Goal: Task Accomplishment & Management: Manage account settings

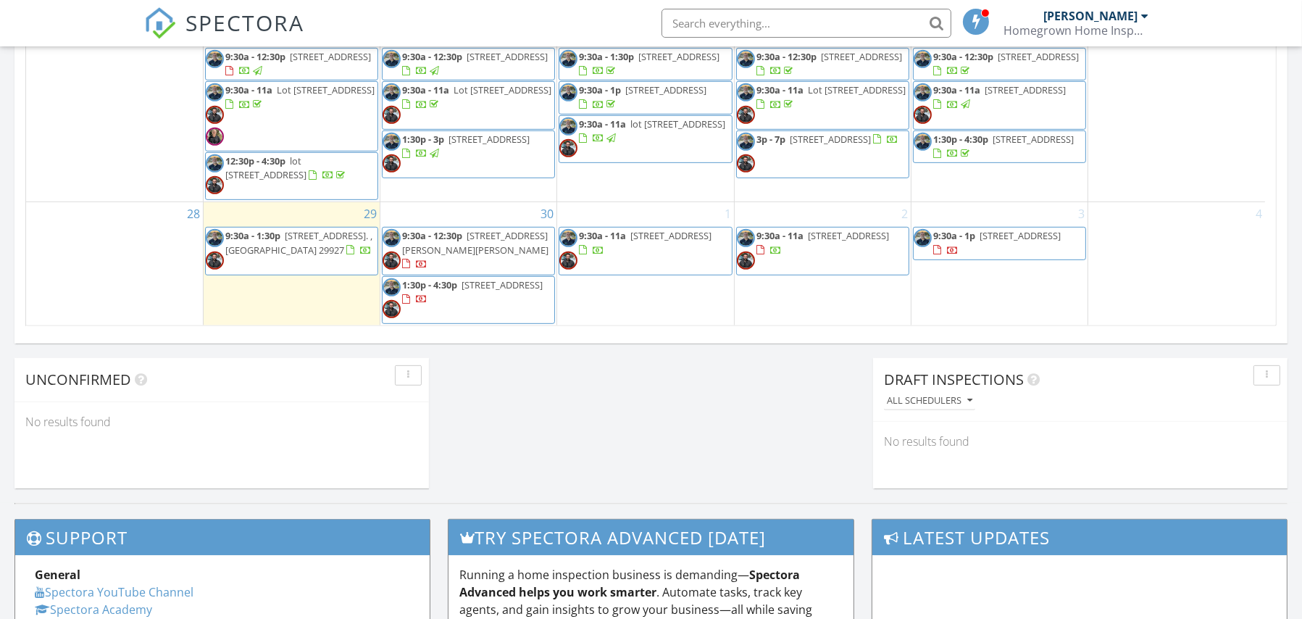
scroll to position [1044, 0]
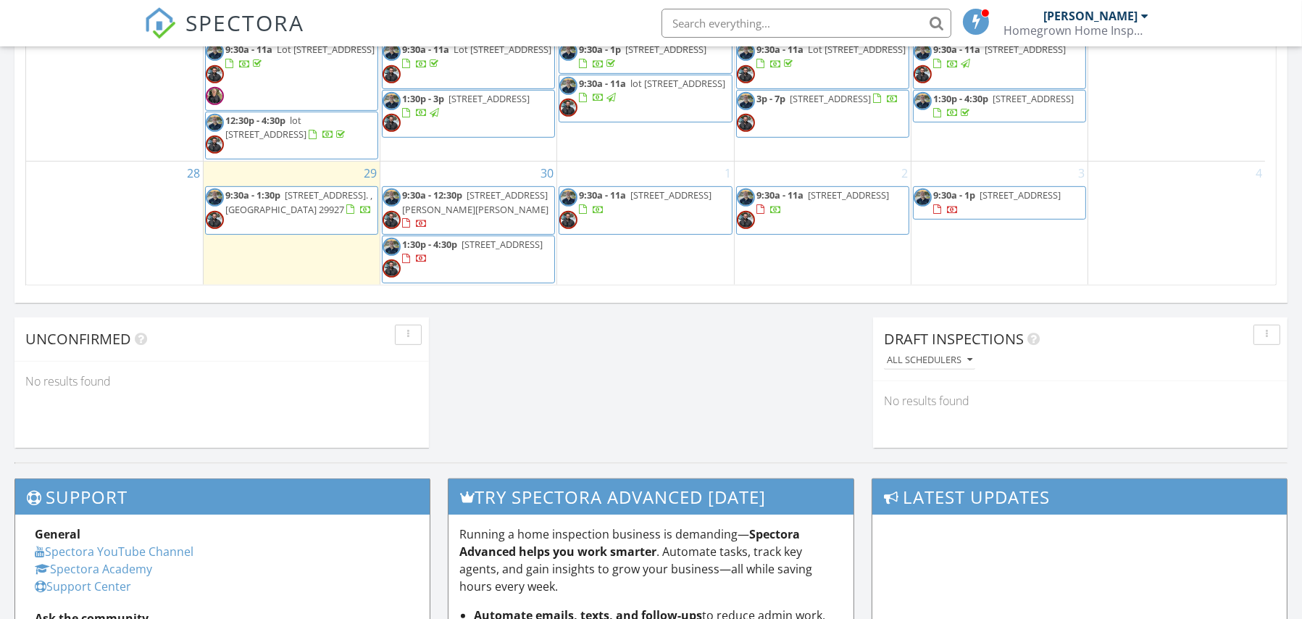
click at [427, 203] on span "265 Fort Sullivan Dr, Ridgeland 29936" at bounding box center [475, 201] width 146 height 27
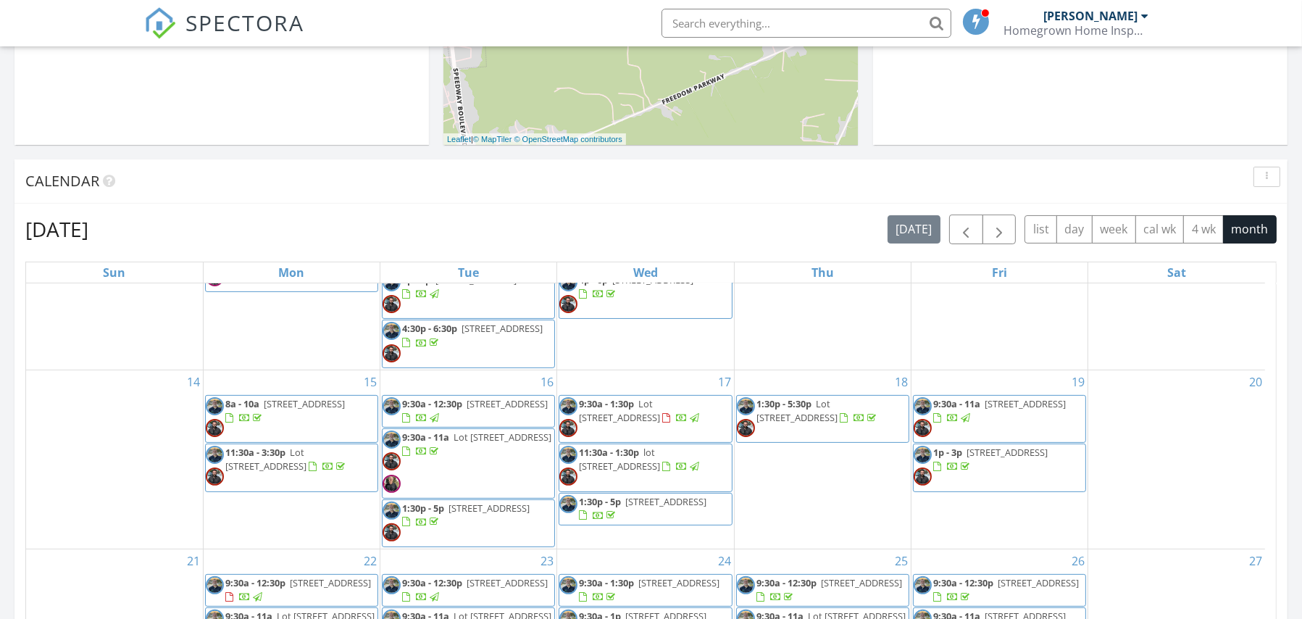
scroll to position [438, 0]
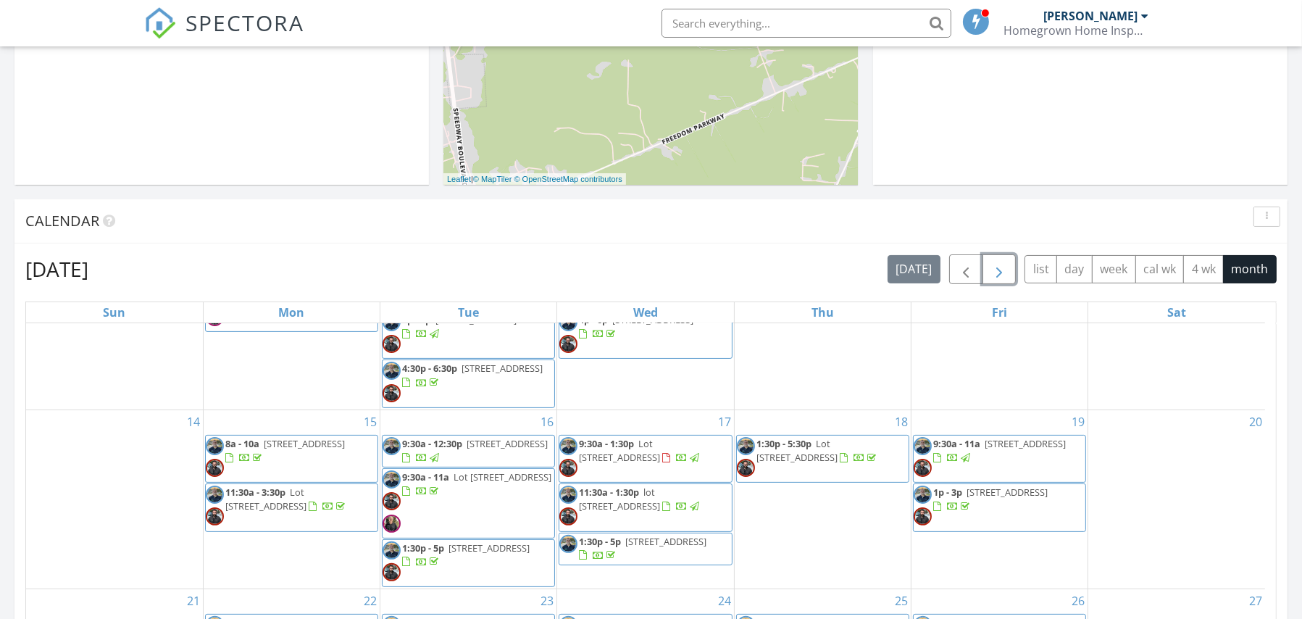
click at [1007, 274] on button "button" at bounding box center [999, 269] width 34 height 30
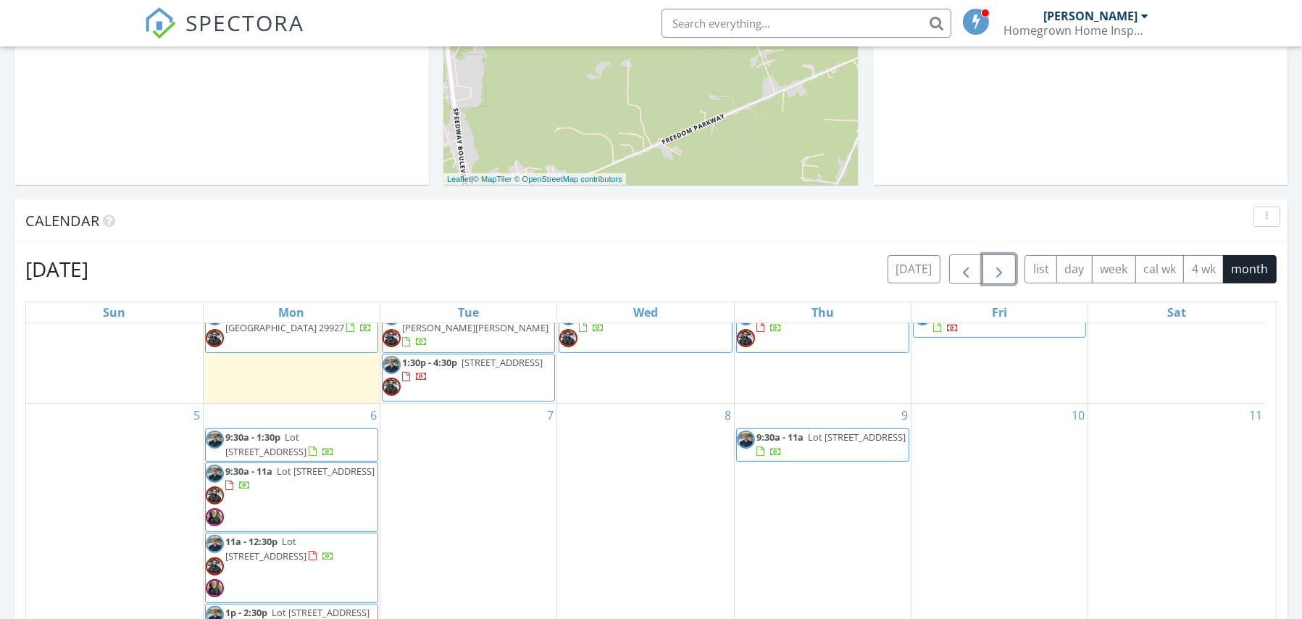
scroll to position [0, 0]
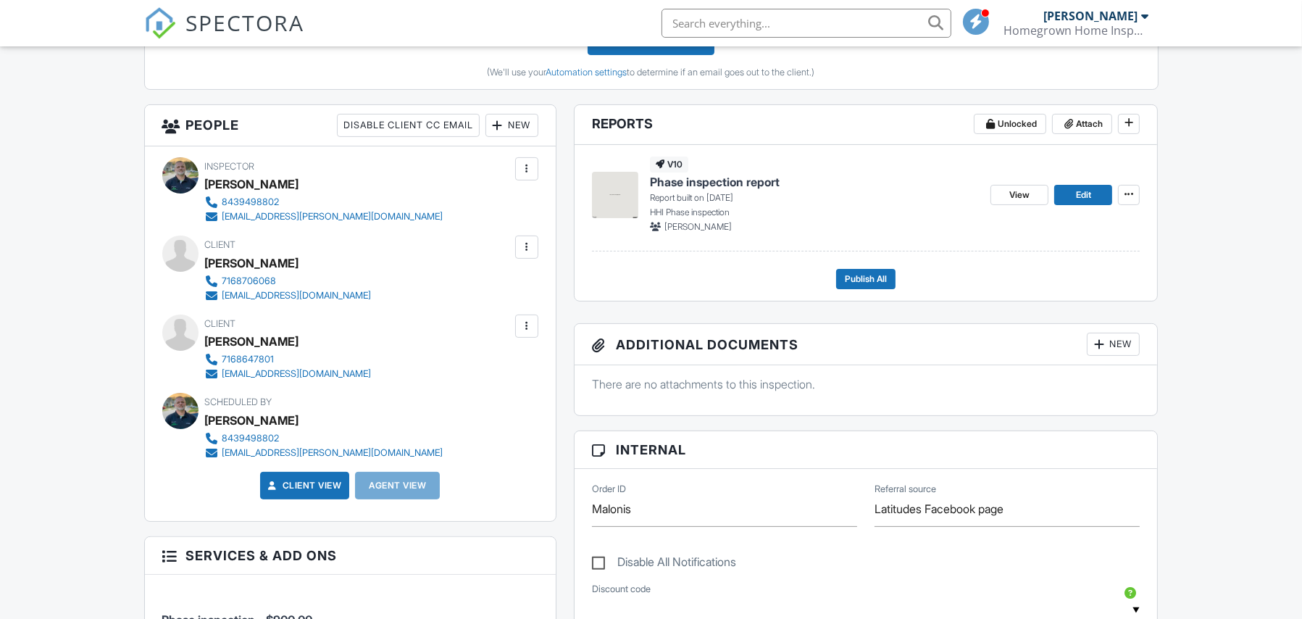
click at [513, 126] on div "New" at bounding box center [511, 125] width 53 height 23
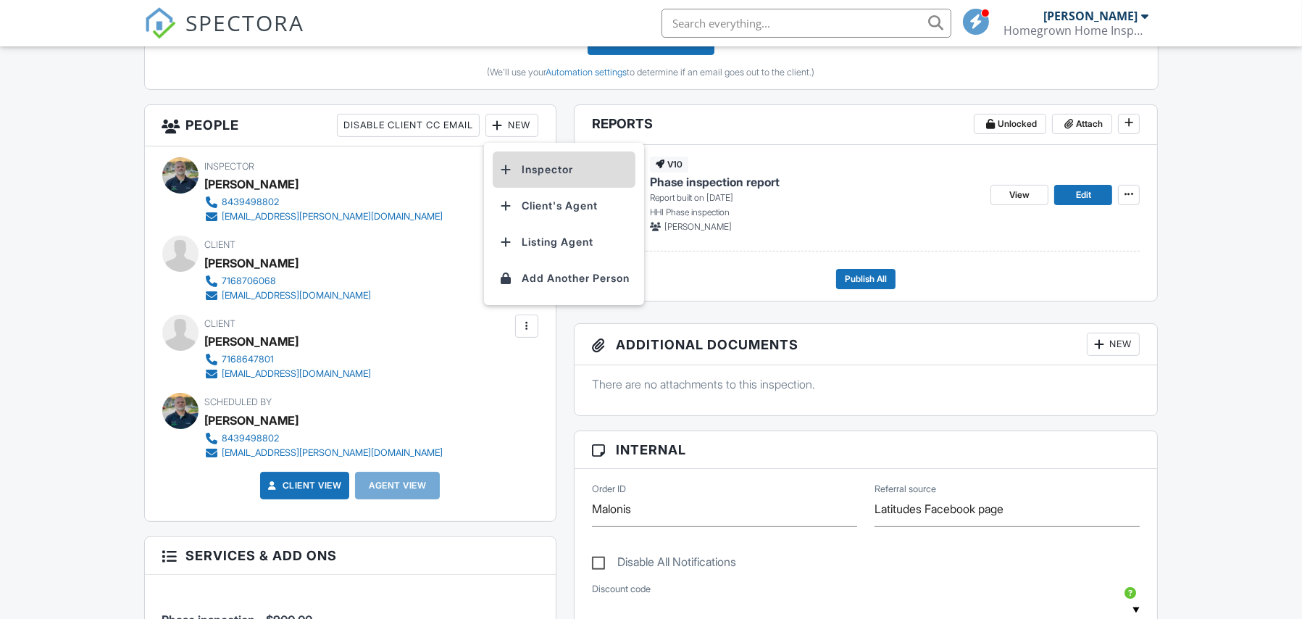
click at [555, 166] on li "Inspector" at bounding box center [564, 169] width 143 height 36
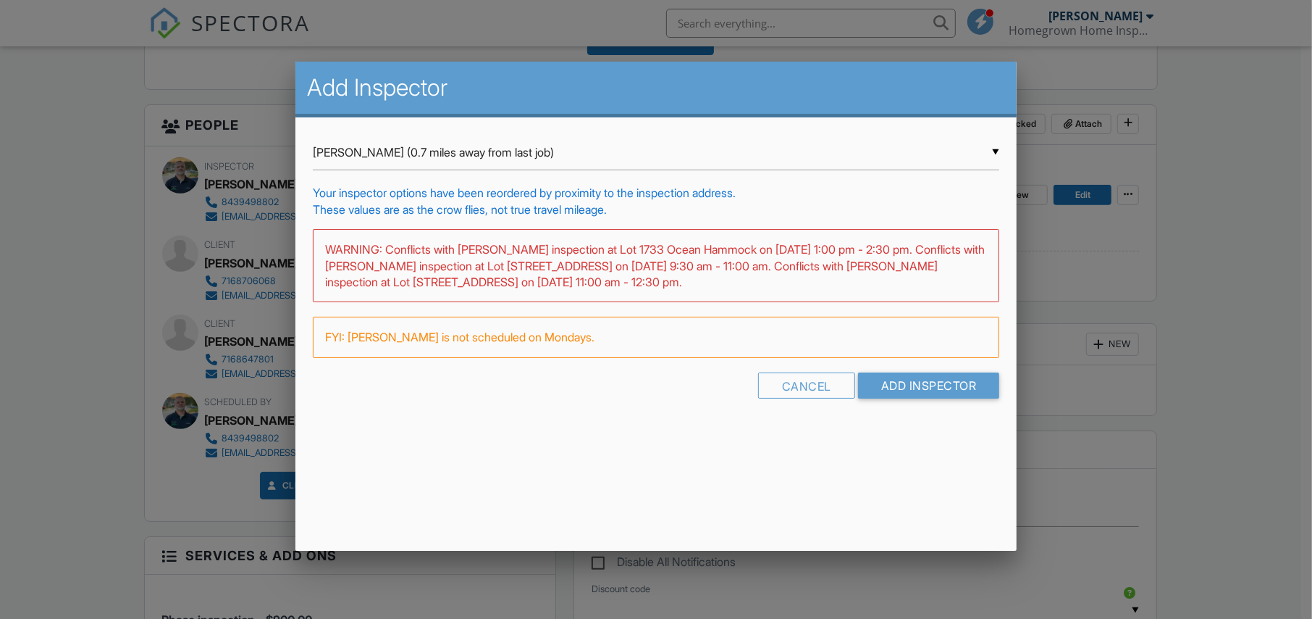
click at [815, 151] on div "▼ David Johnson (0.7 miles away from last job) David Johnson (0.7 miles away fr…" at bounding box center [656, 152] width 687 height 35
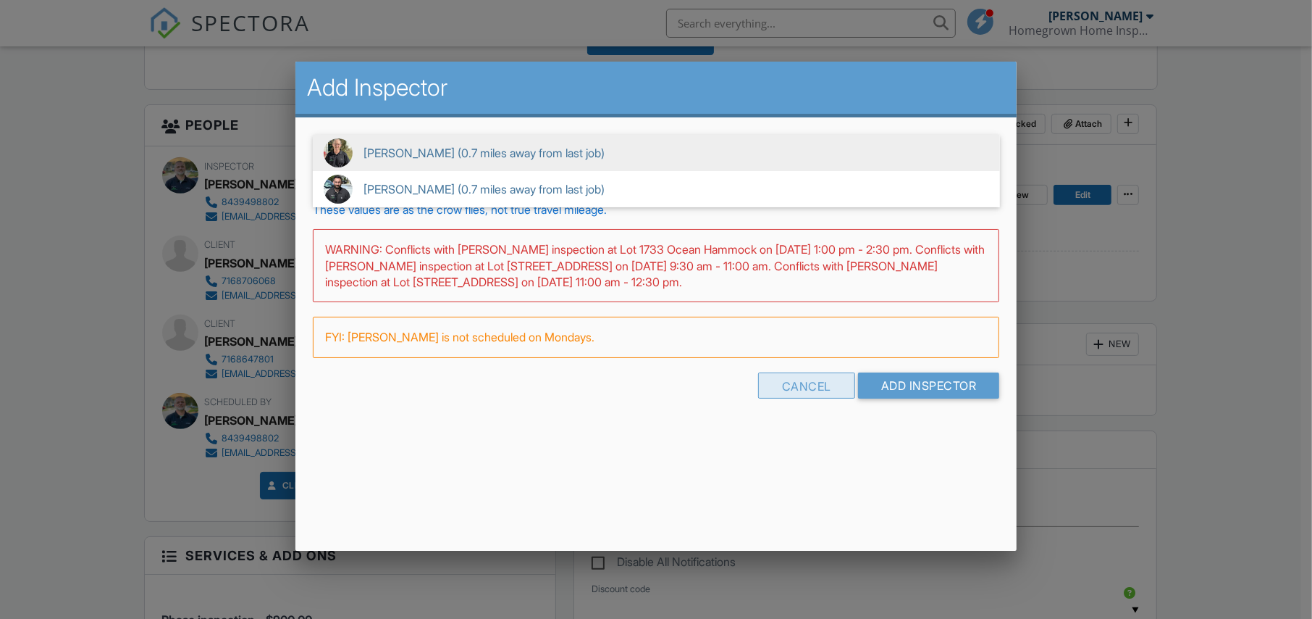
click at [818, 390] on div "Cancel" at bounding box center [806, 385] width 97 height 26
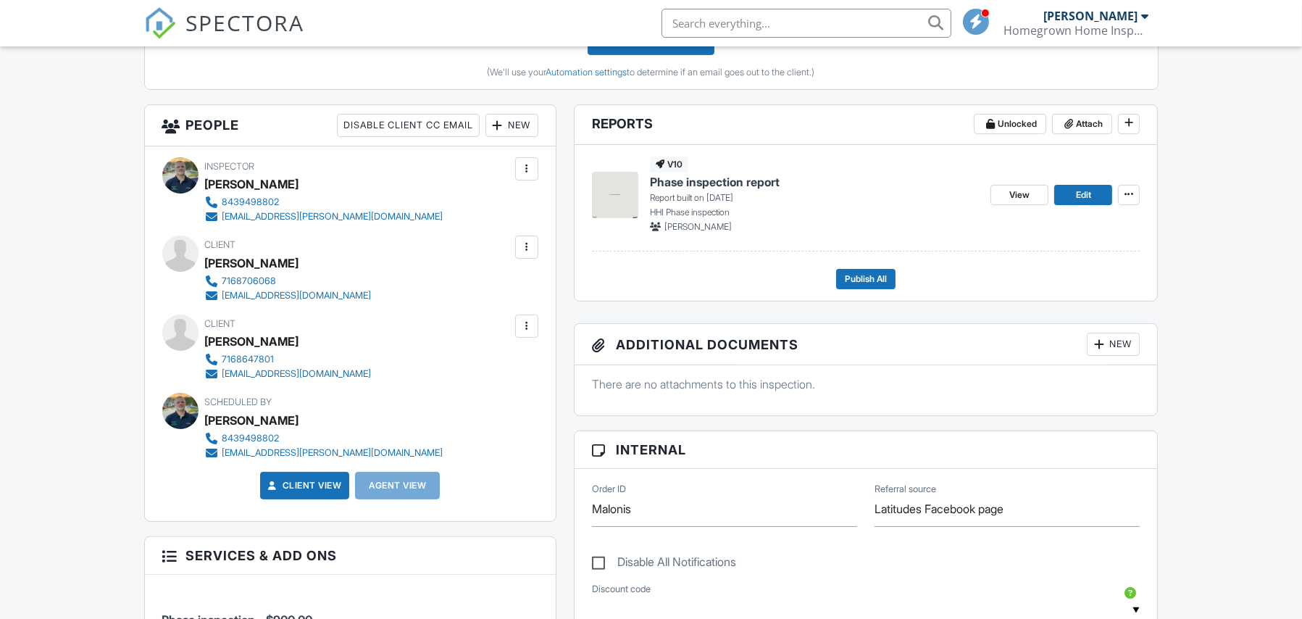
click at [521, 129] on div "New" at bounding box center [511, 125] width 53 height 23
click at [562, 207] on li "Client's Agent" at bounding box center [564, 206] width 143 height 36
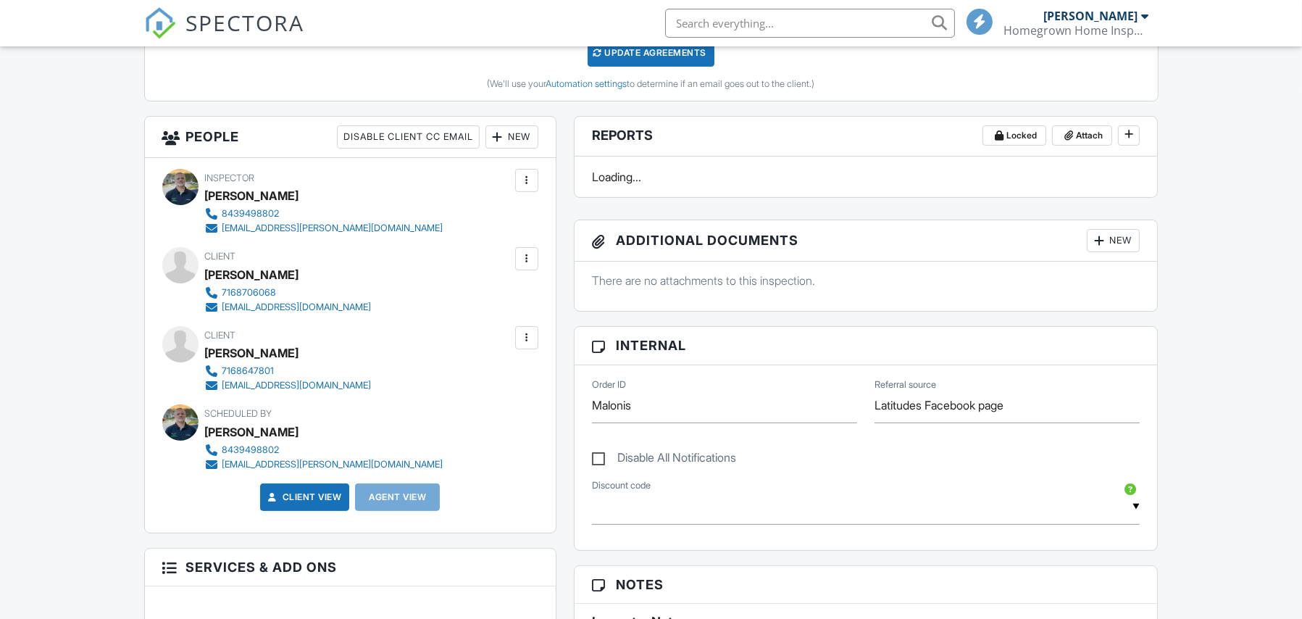
click at [506, 141] on div "New" at bounding box center [511, 136] width 53 height 23
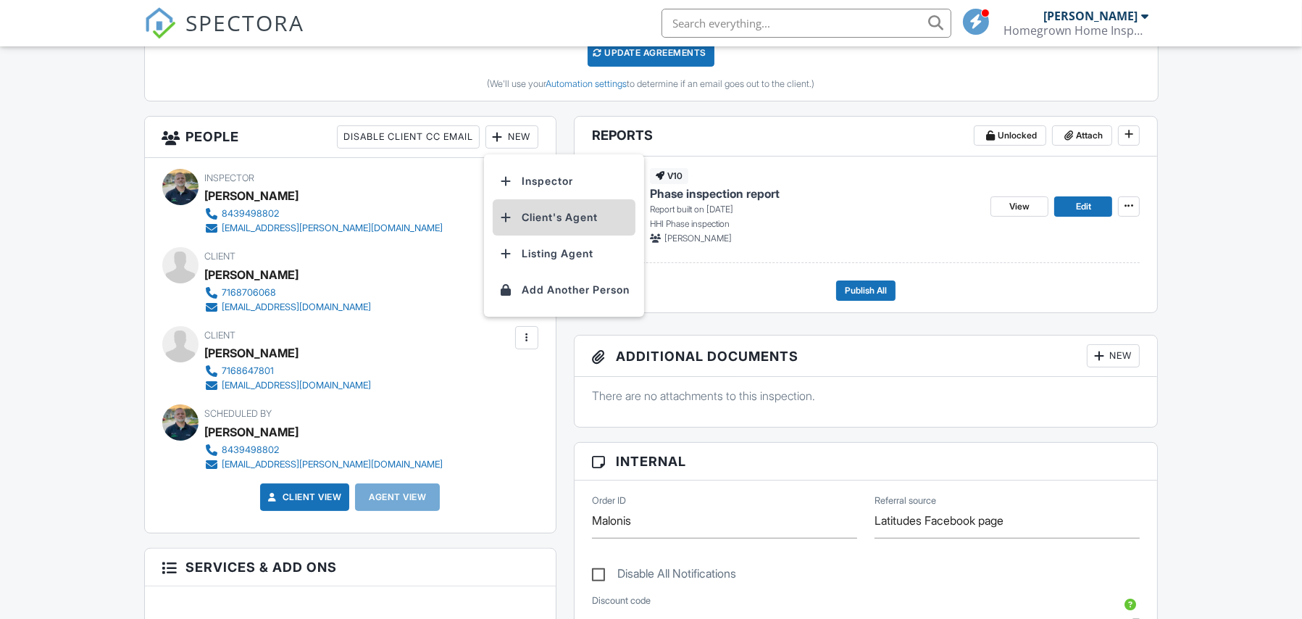
click at [561, 217] on li "Client's Agent" at bounding box center [564, 217] width 143 height 36
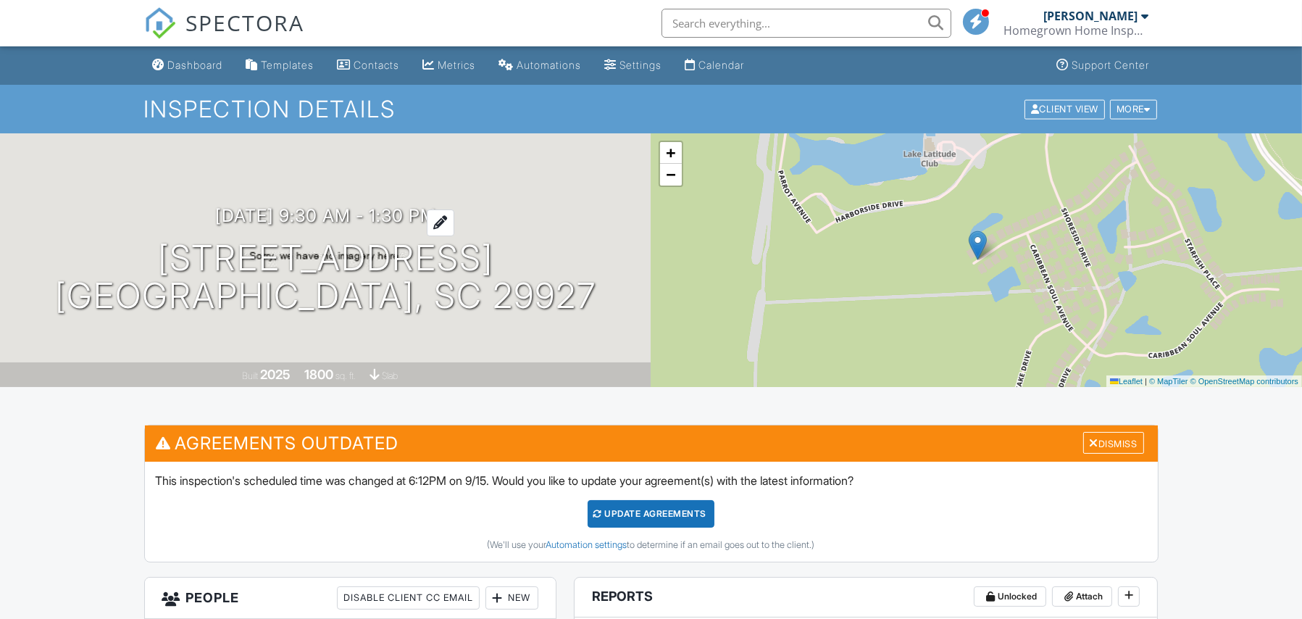
click at [253, 210] on h3 "[DATE] 9:30 am - 1:30 pm" at bounding box center [325, 216] width 221 height 20
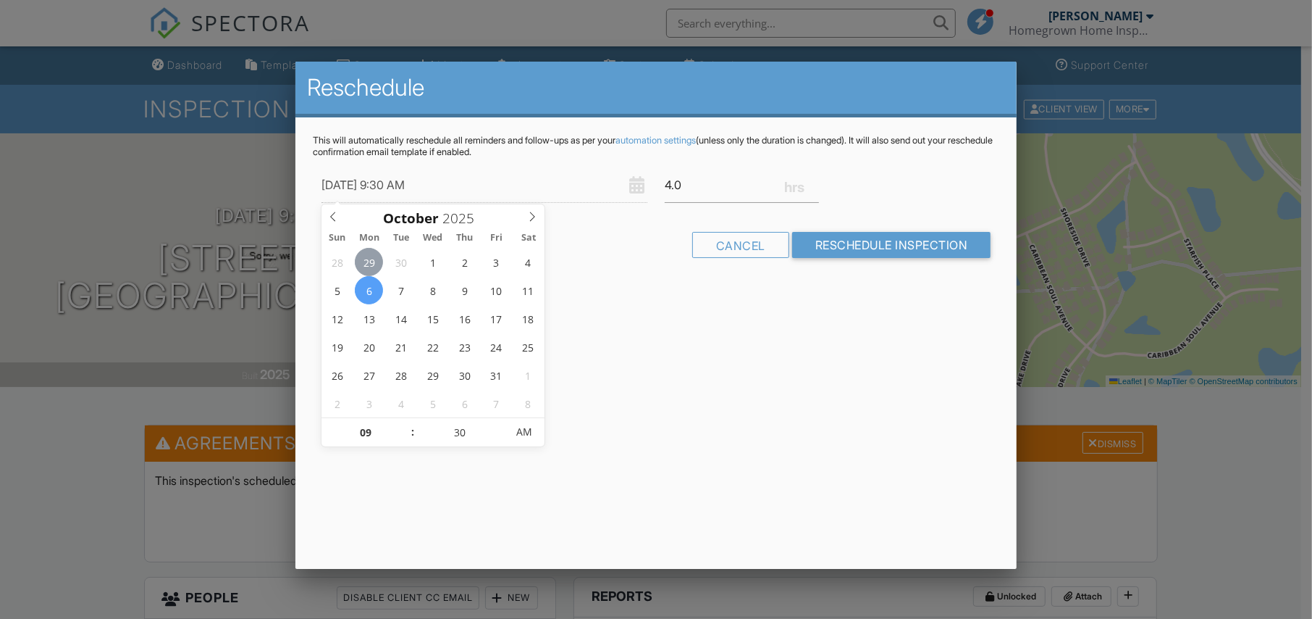
type input "[DATE] 9:30 AM"
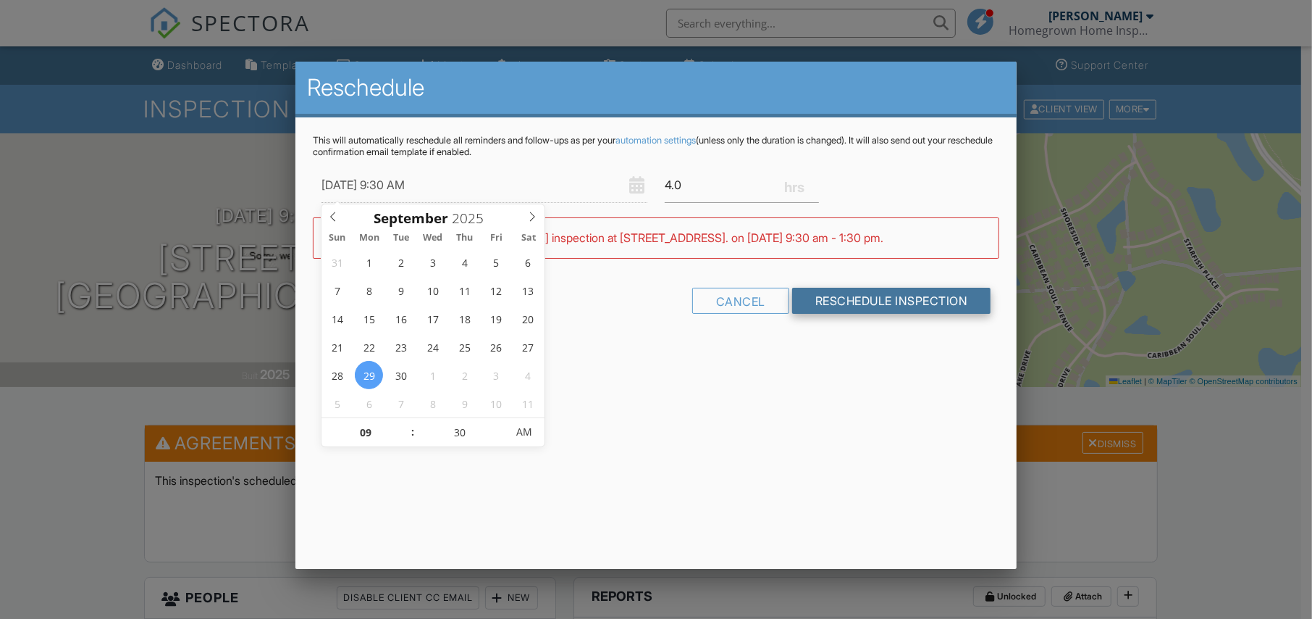
click at [887, 304] on input "Reschedule Inspection" at bounding box center [891, 301] width 199 height 26
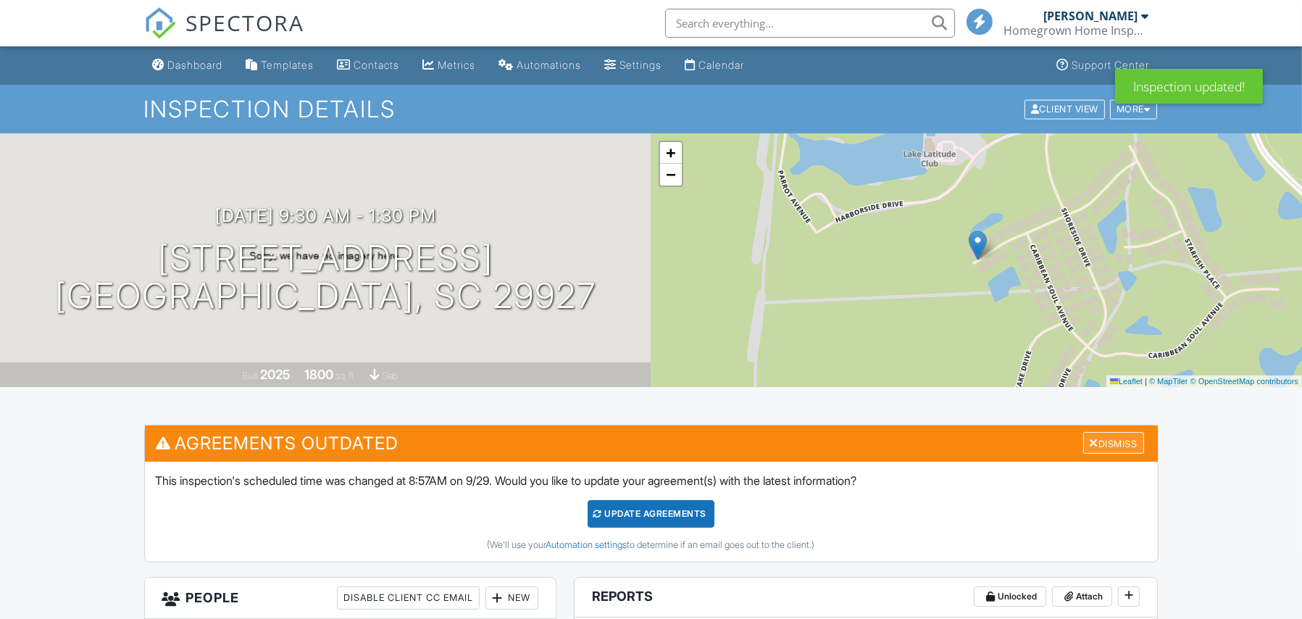
click at [1102, 435] on div "Dismiss" at bounding box center [1113, 443] width 61 height 22
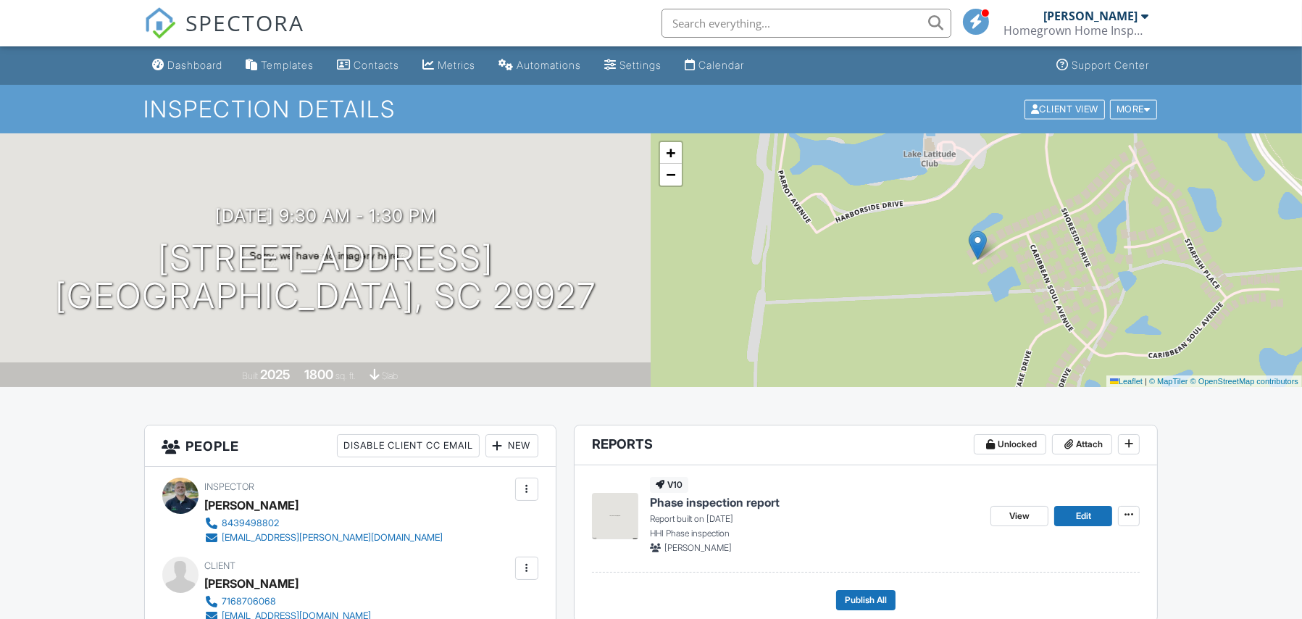
click at [1132, 14] on div "[PERSON_NAME]" at bounding box center [1091, 16] width 94 height 14
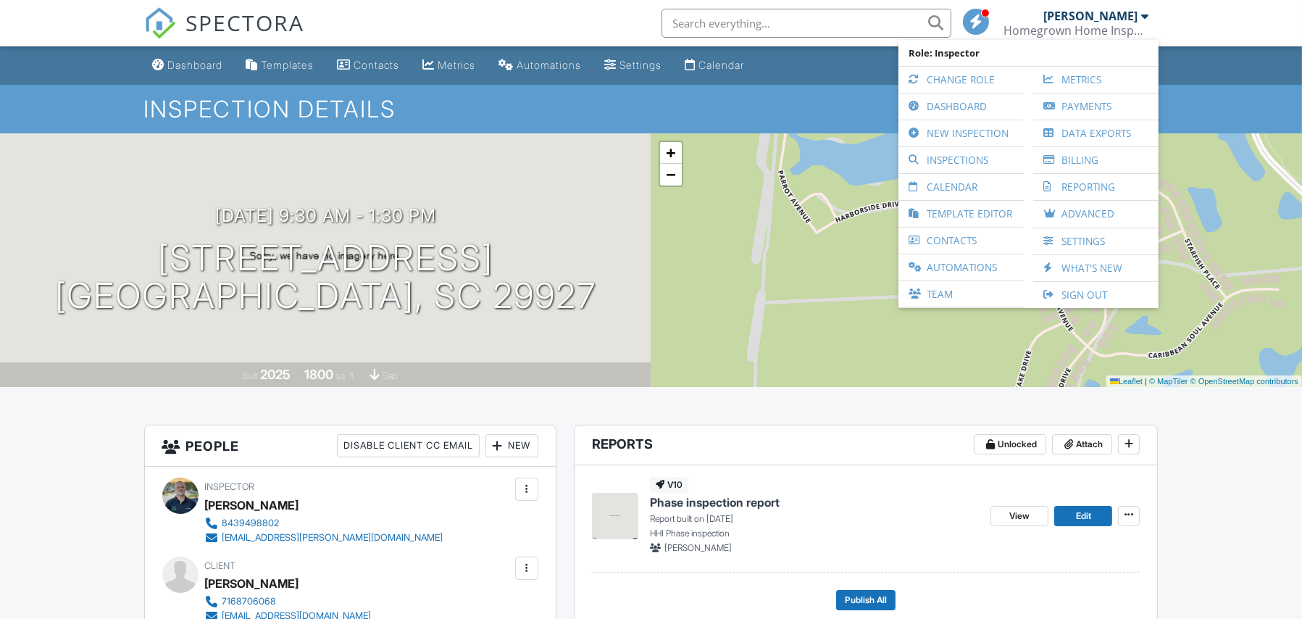
click at [688, 117] on h1 "Inspection Details" at bounding box center [651, 108] width 1014 height 25
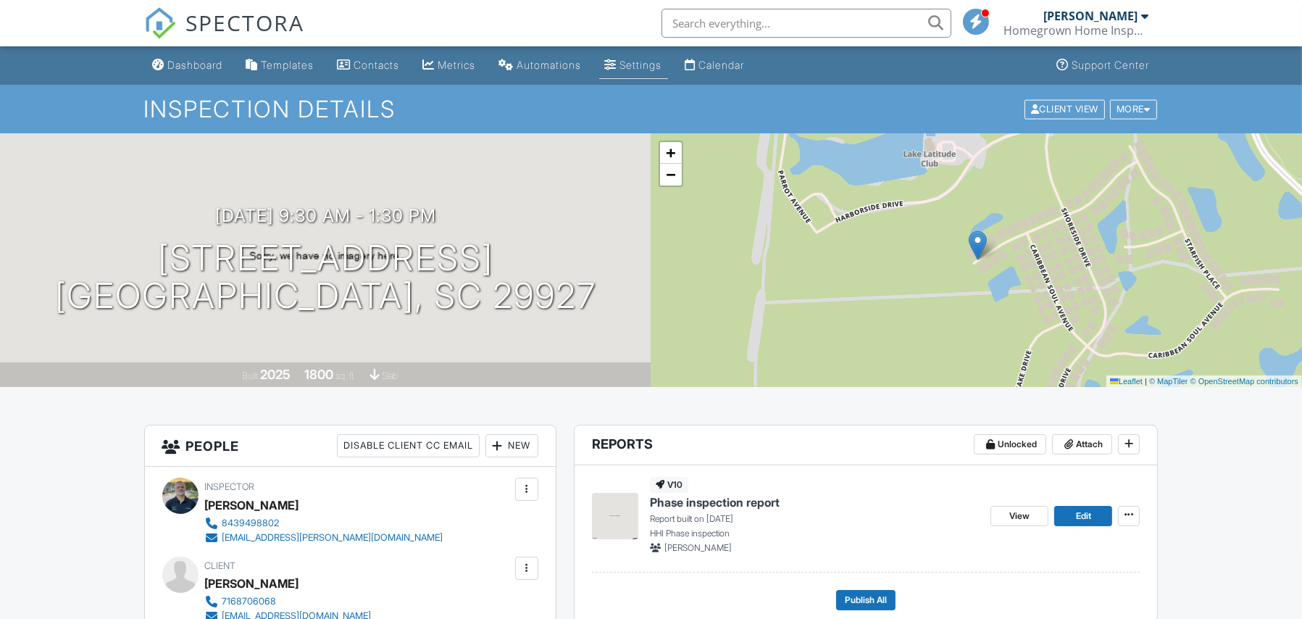
click at [662, 64] on div "Settings" at bounding box center [641, 65] width 42 height 12
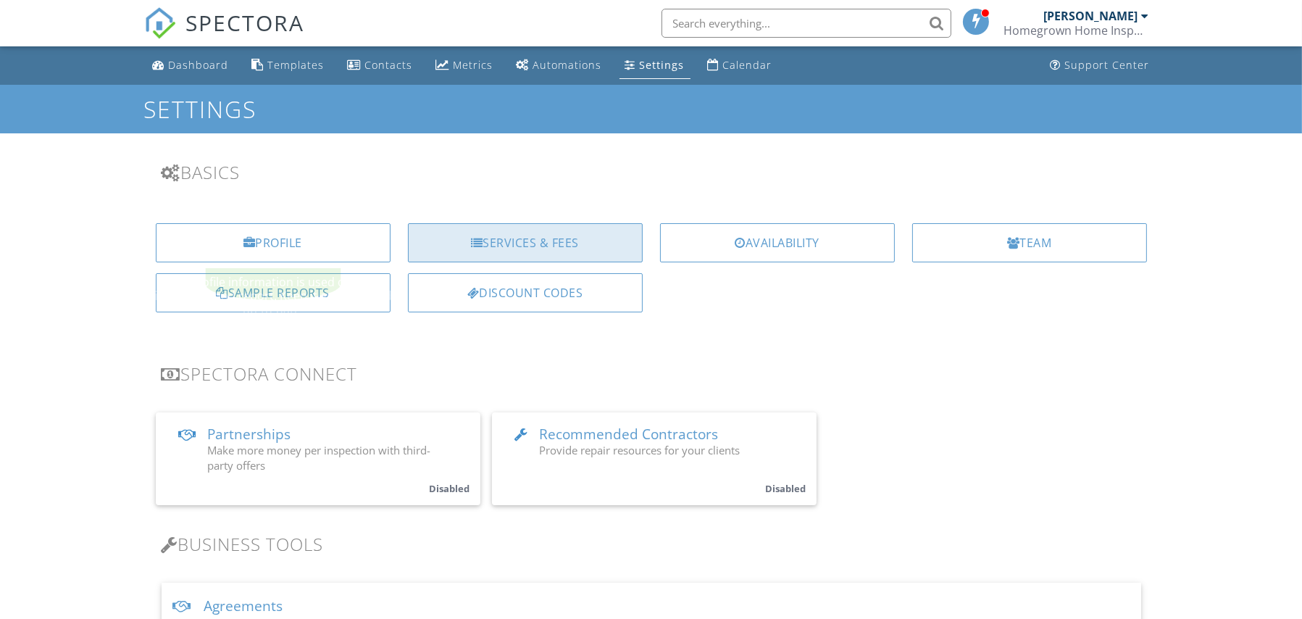
click at [554, 227] on div "Services & Fees" at bounding box center [525, 242] width 235 height 39
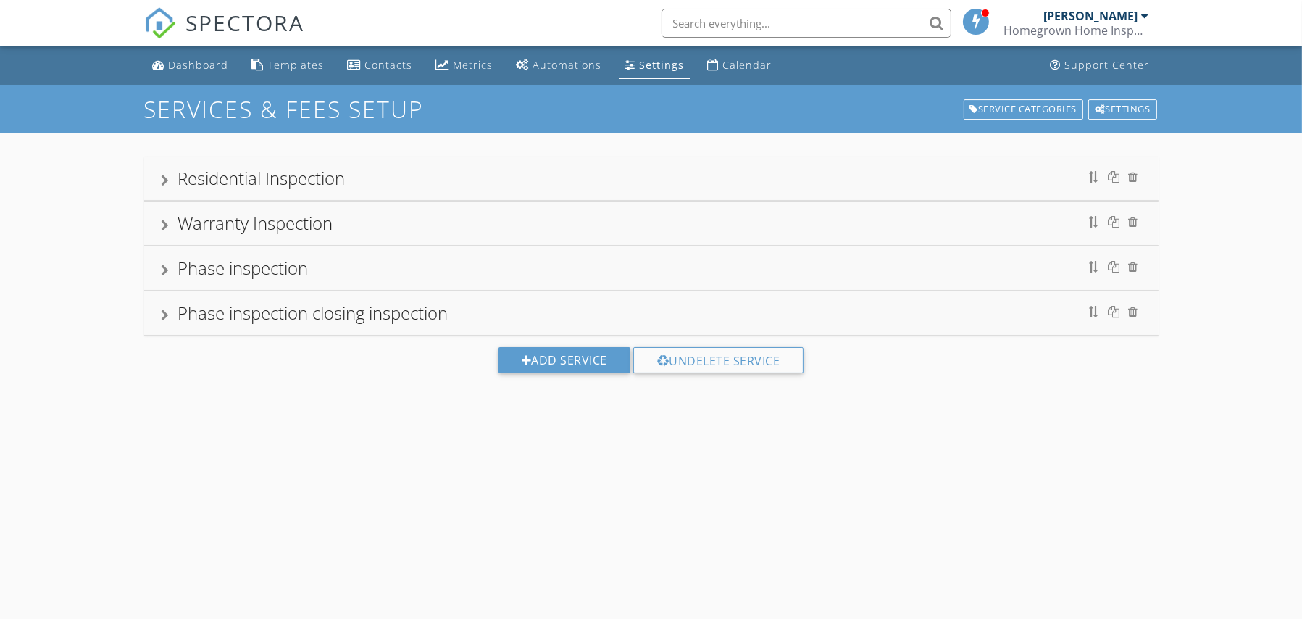
click at [524, 188] on div "Residential Inspection" at bounding box center [651, 178] width 979 height 26
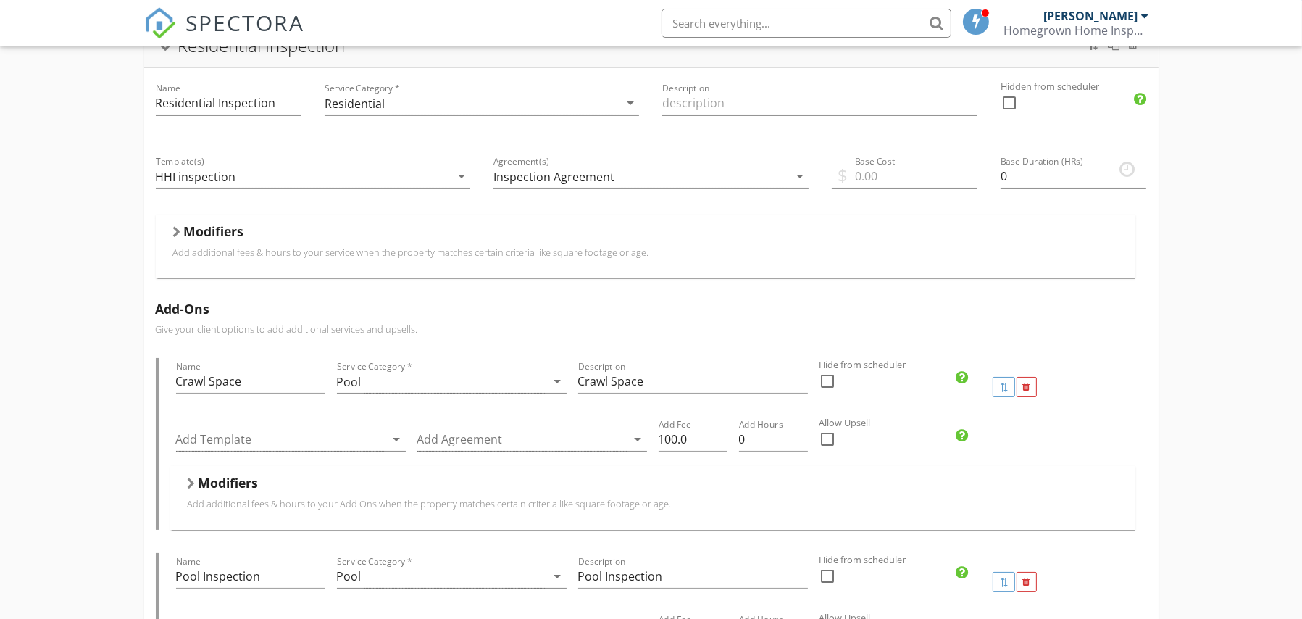
scroll to position [133, 0]
click at [173, 227] on div at bounding box center [177, 231] width 8 height 12
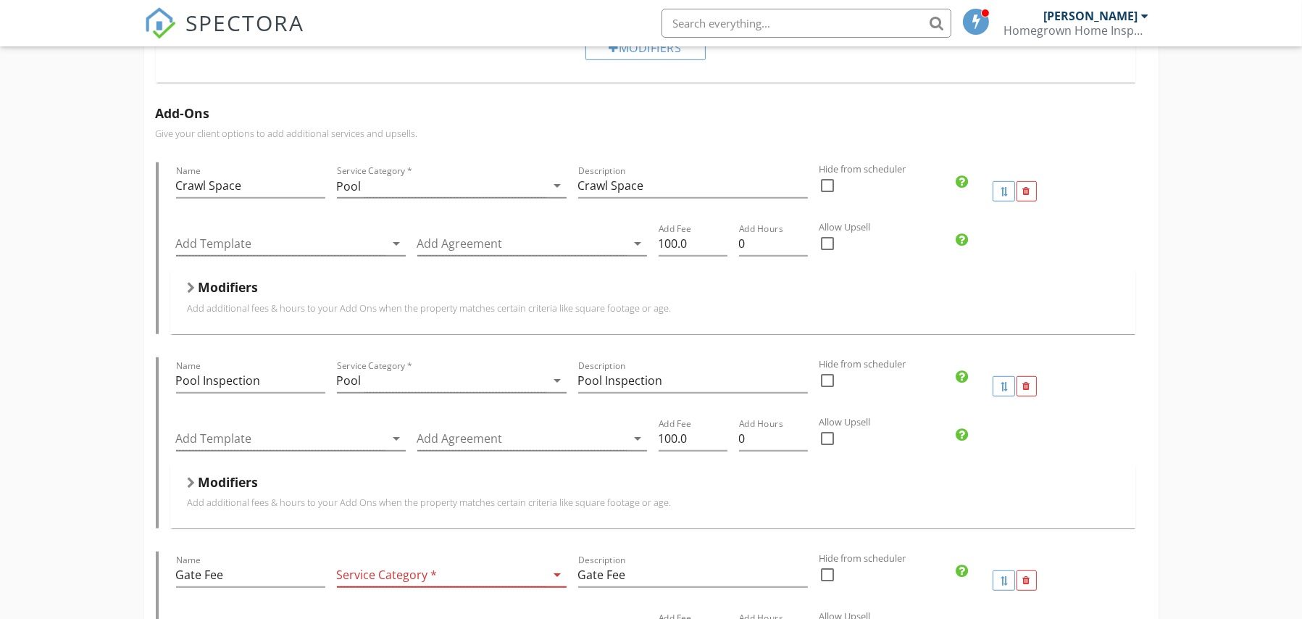
scroll to position [1208, 0]
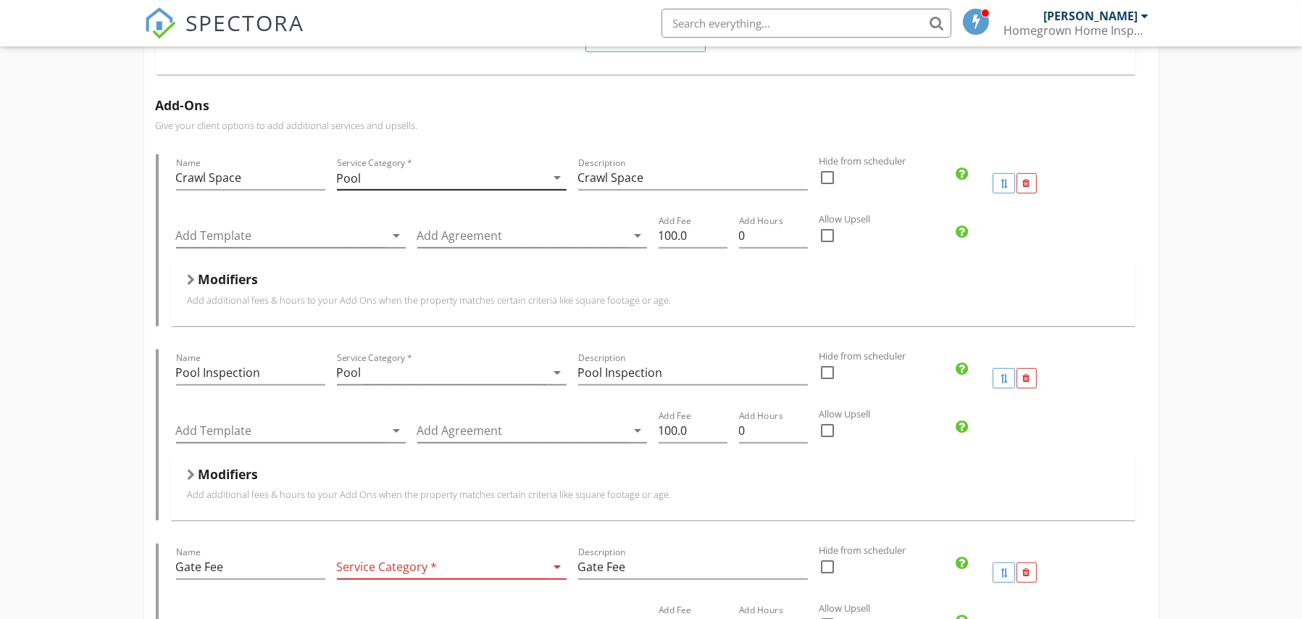
click at [416, 176] on div "Pool" at bounding box center [441, 178] width 209 height 24
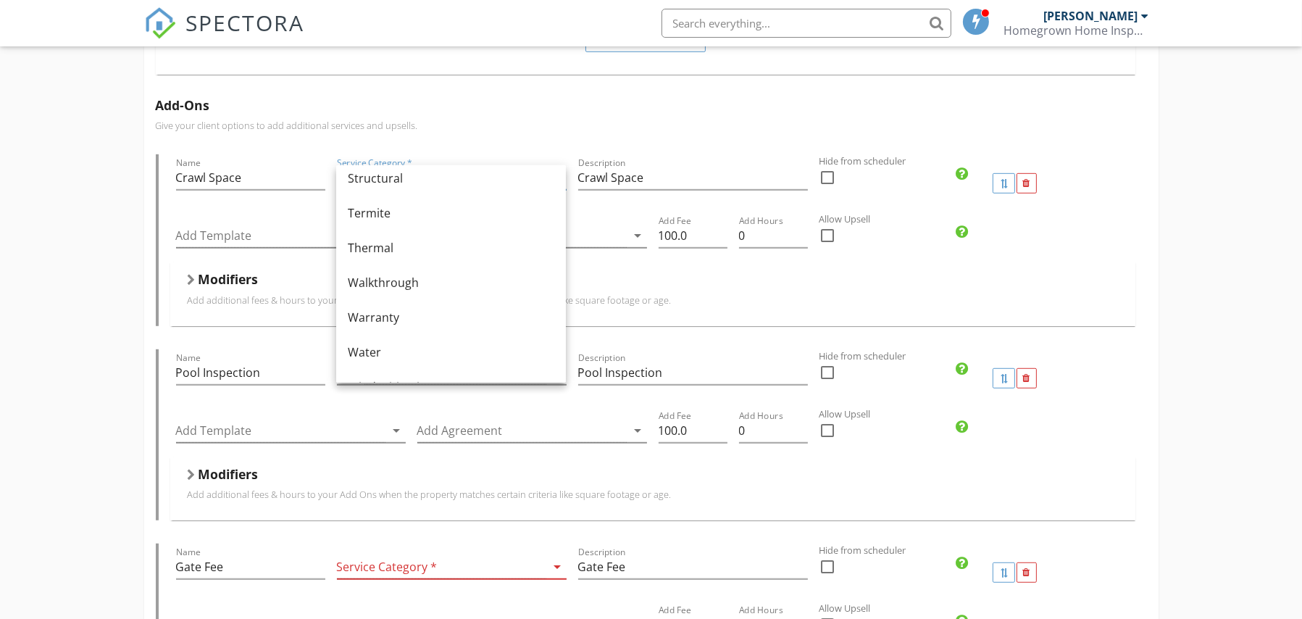
scroll to position [871, 0]
drag, startPoint x: 33, startPoint y: 219, endPoint x: 54, endPoint y: 213, distance: 22.0
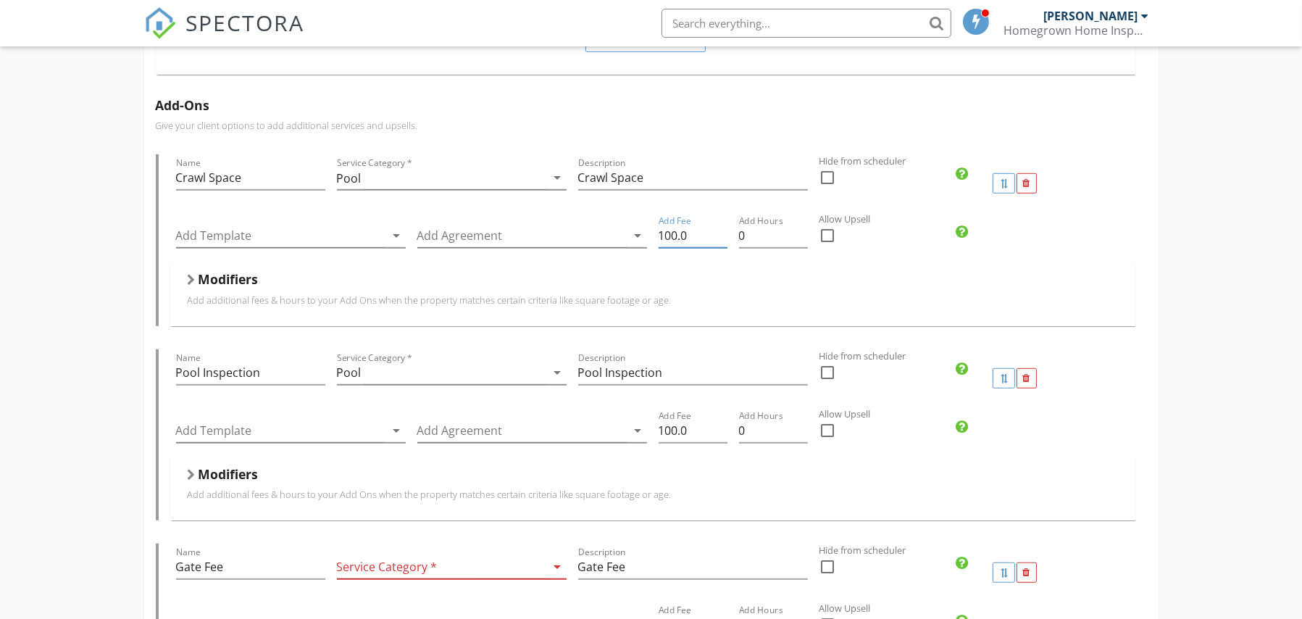
click at [671, 233] on input "100.0" at bounding box center [692, 236] width 69 height 24
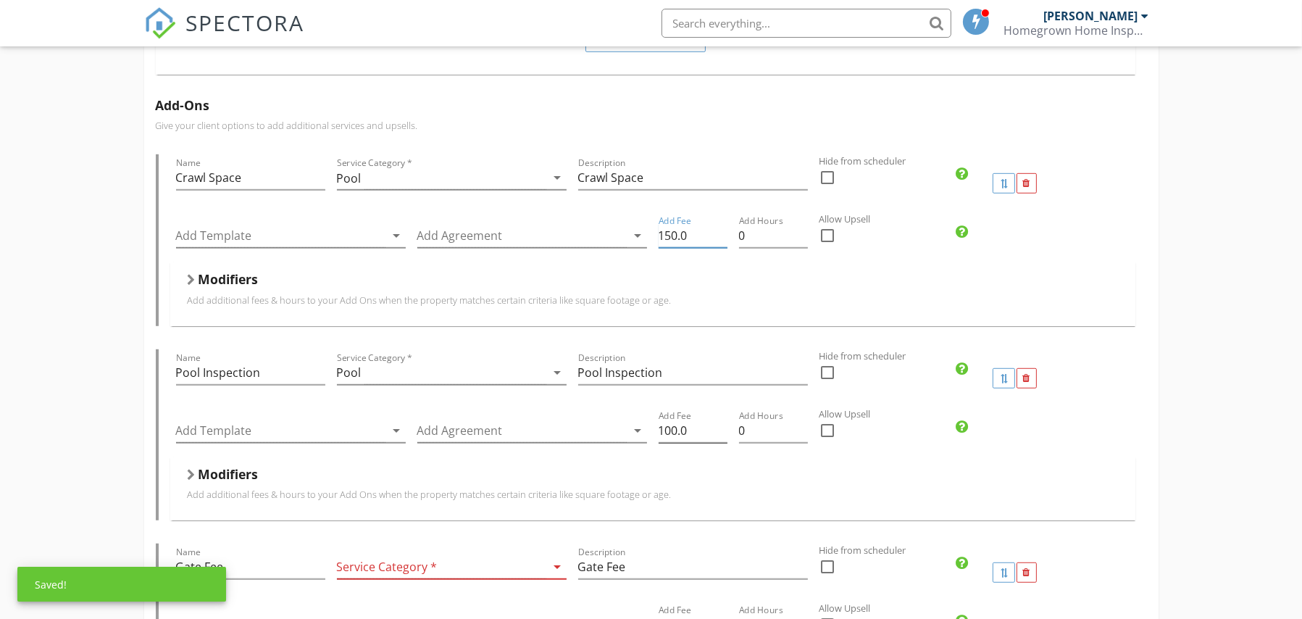
type input "150.0"
click at [671, 425] on input "100.0" at bounding box center [692, 431] width 69 height 24
type input "150.0"
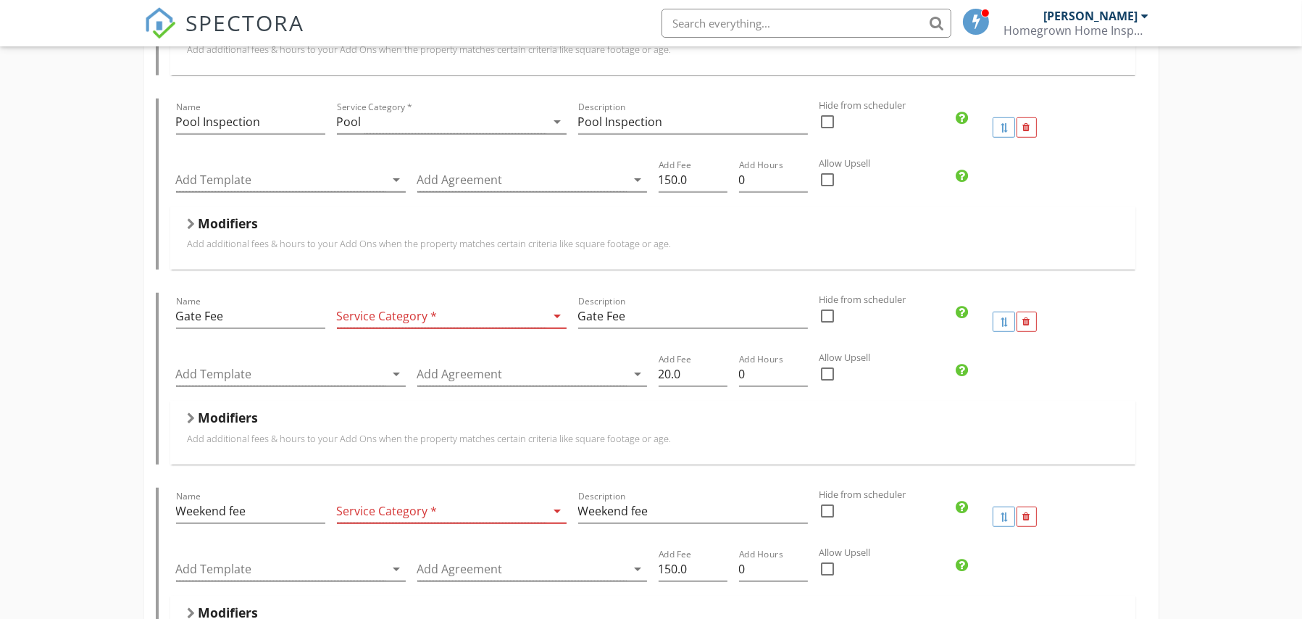
scroll to position [1492, 0]
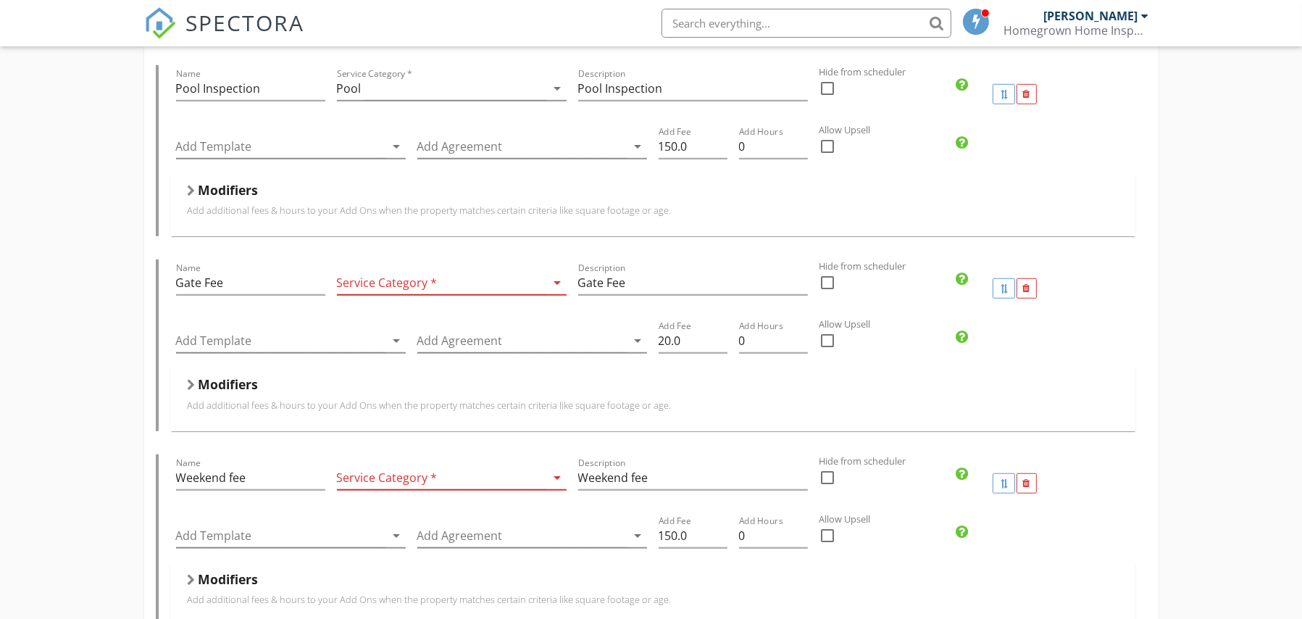
click at [543, 274] on div at bounding box center [441, 283] width 209 height 24
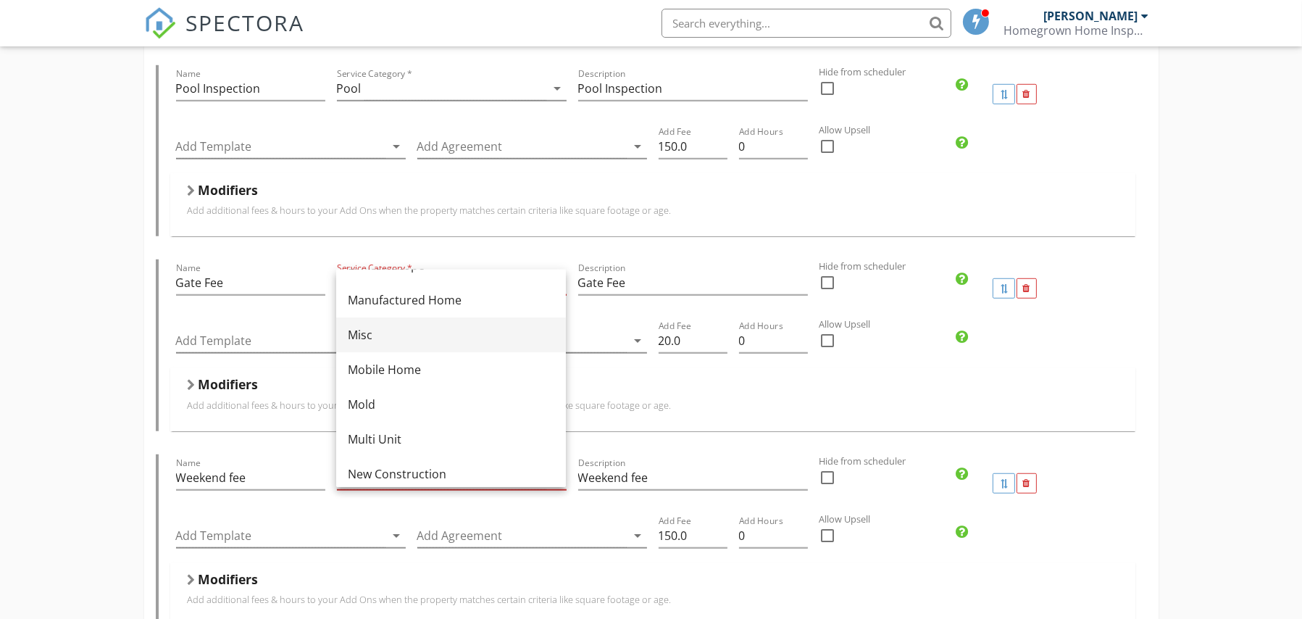
scroll to position [272, 0]
click at [473, 330] on div "Misc" at bounding box center [451, 333] width 206 height 17
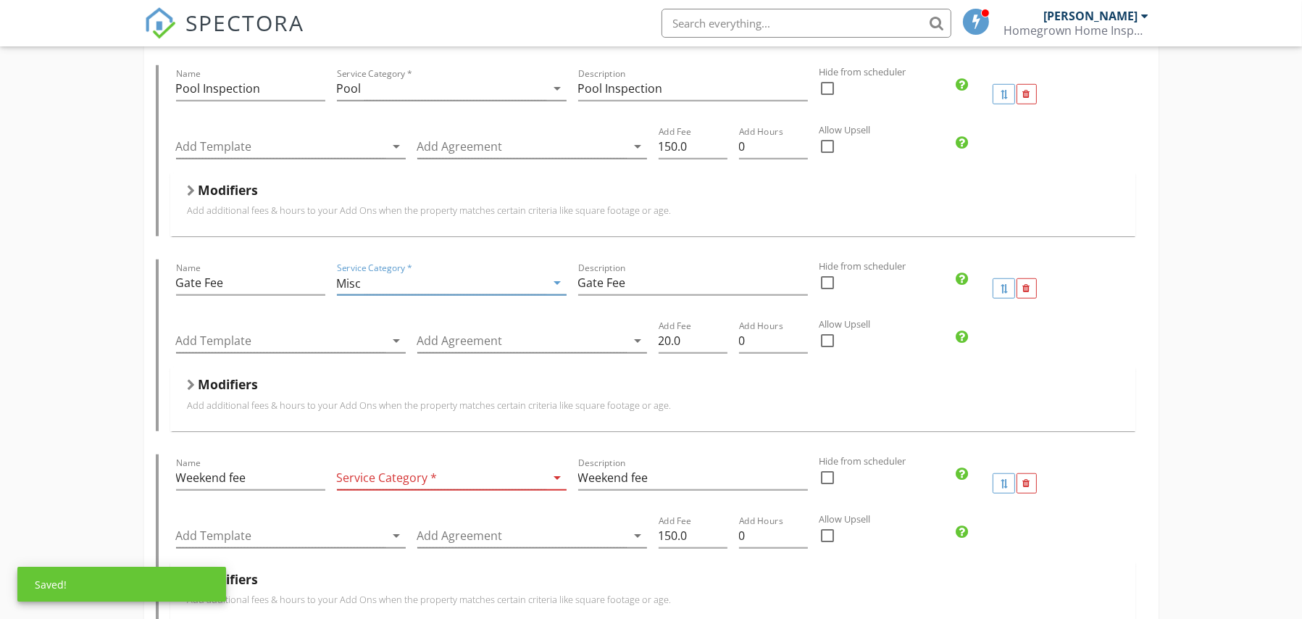
click at [86, 372] on div "Residential Inspection Name Residential Inspection Service Category * Residenti…" at bounding box center [651, 368] width 1302 height 3455
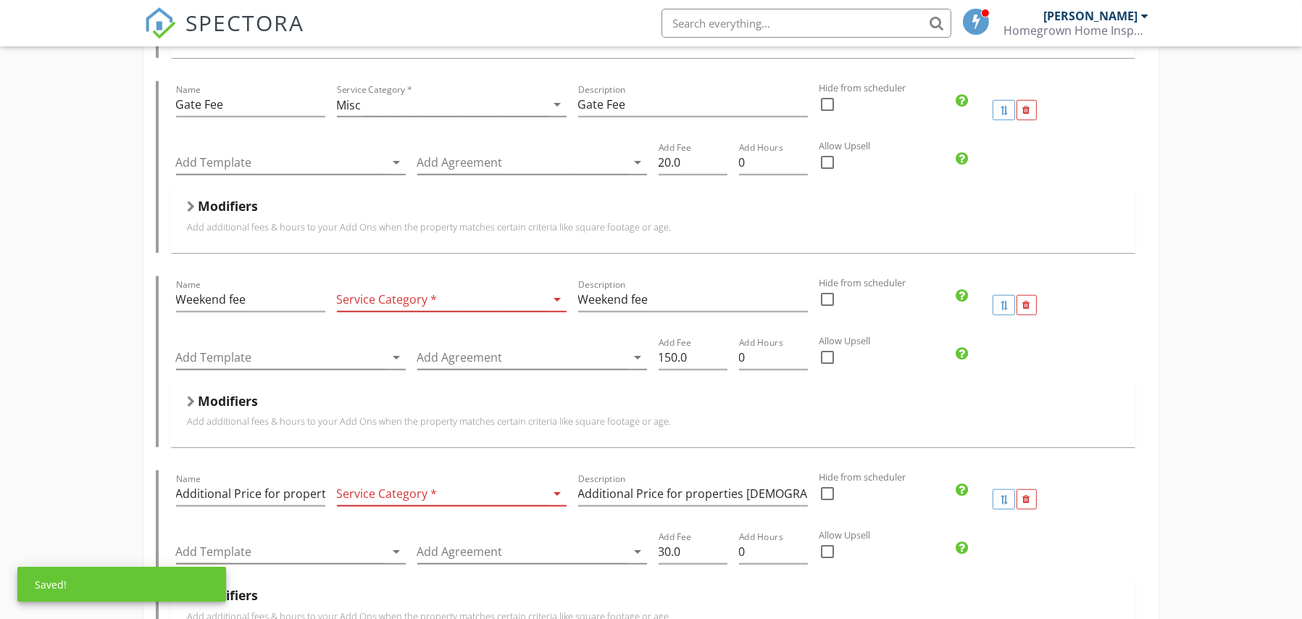
scroll to position [1673, 0]
click at [480, 295] on div at bounding box center [441, 297] width 209 height 24
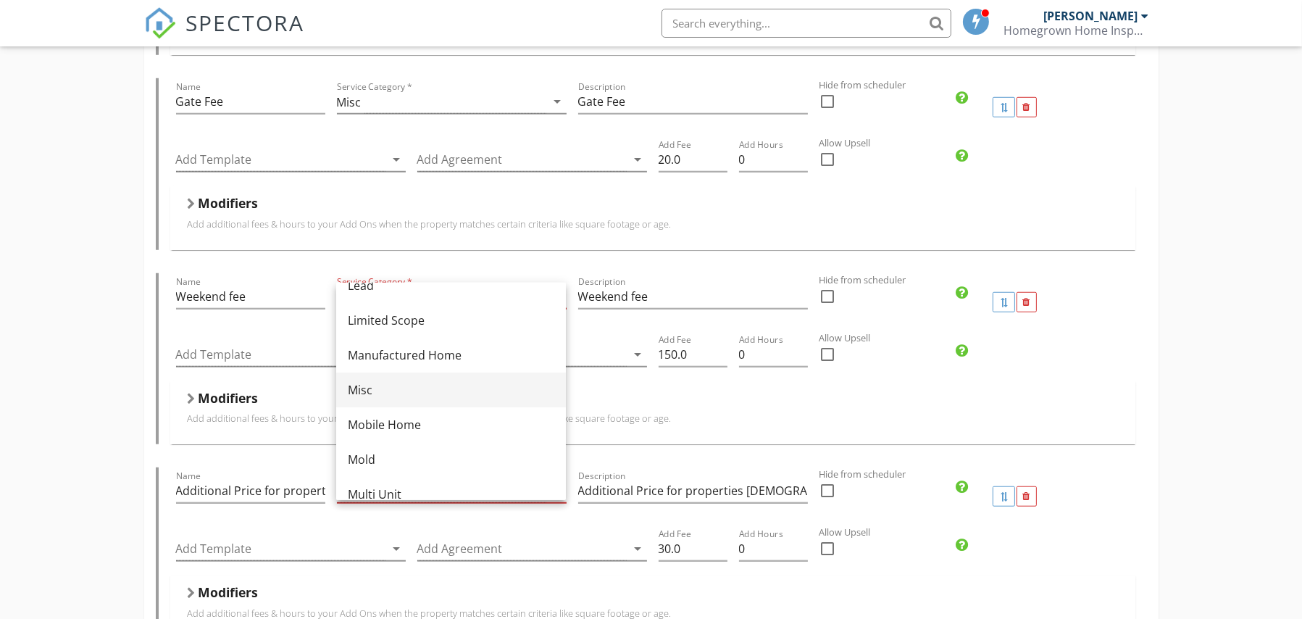
scroll to position [240, 0]
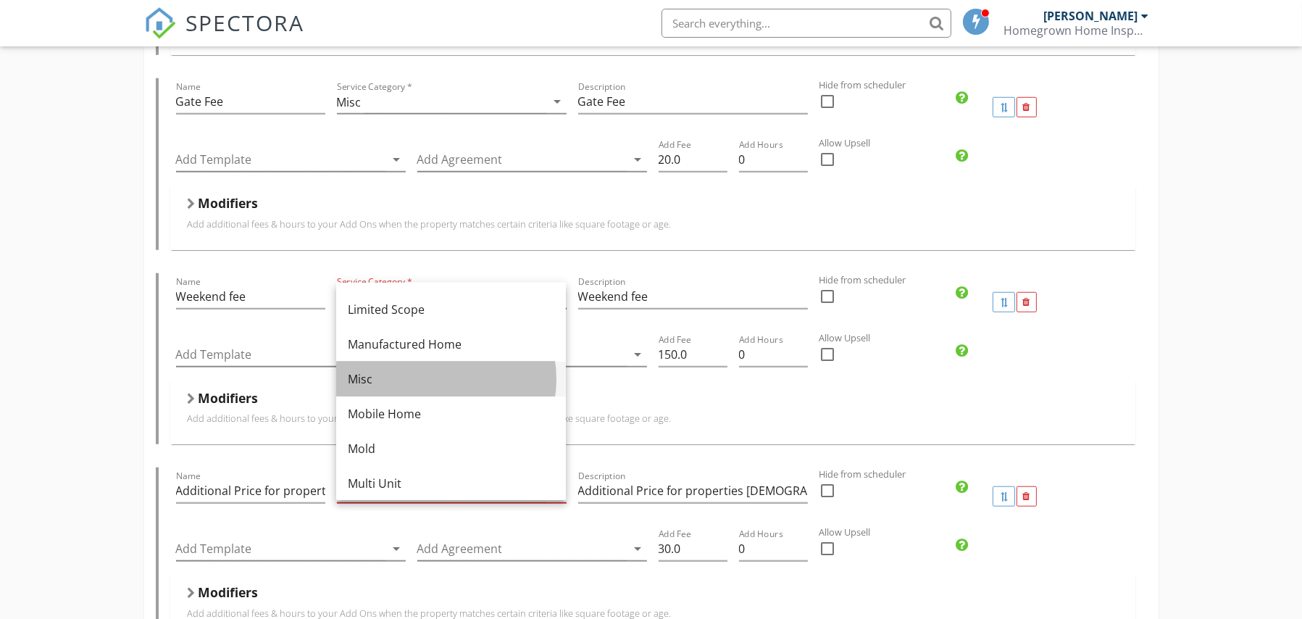
click at [393, 385] on div "Misc" at bounding box center [451, 378] width 206 height 17
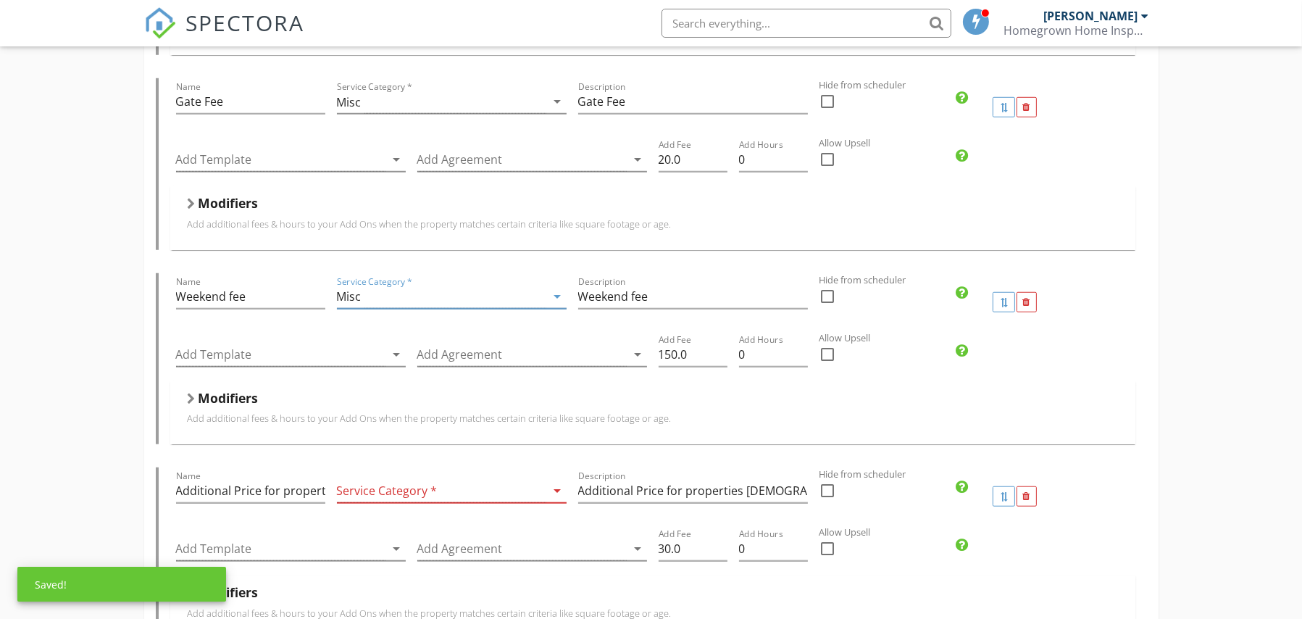
click at [61, 356] on div "Residential Inspection Name Residential Inspection Service Category * Residenti…" at bounding box center [651, 187] width 1302 height 3455
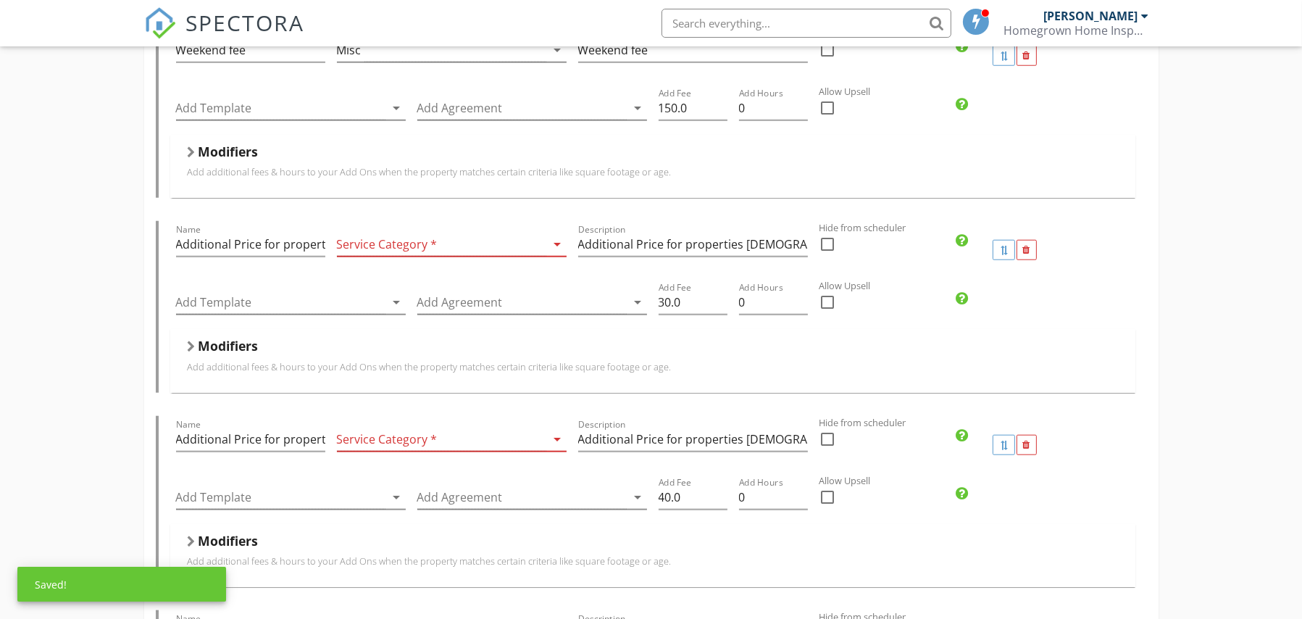
scroll to position [1928, 0]
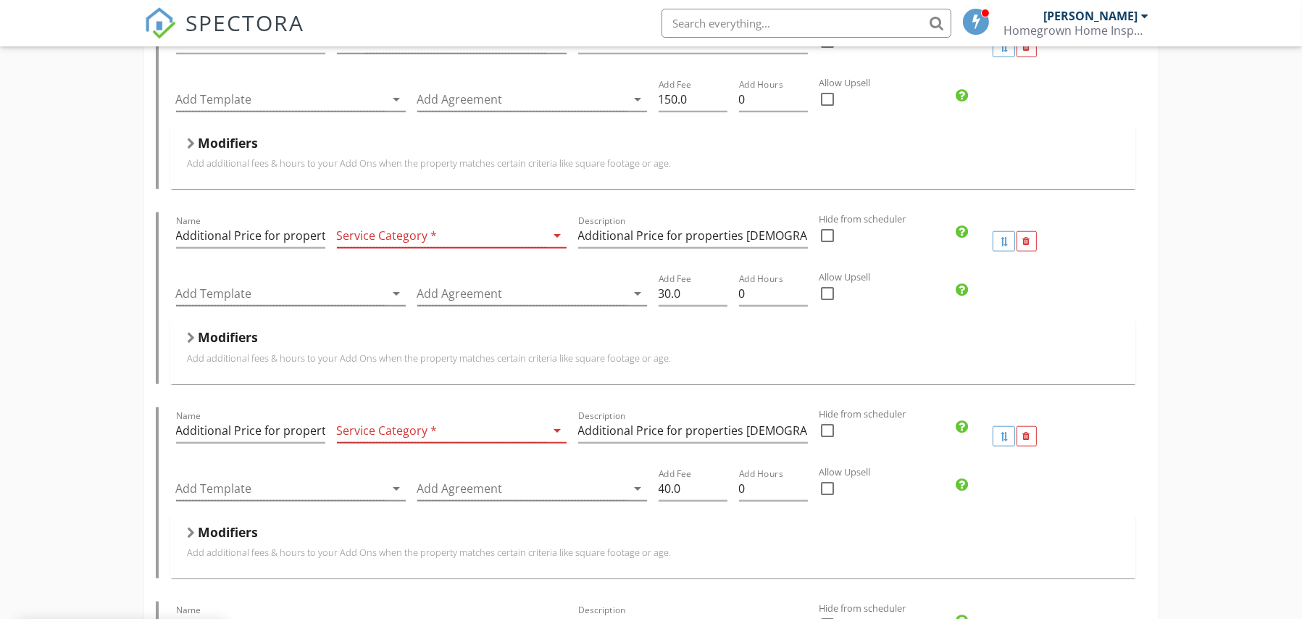
click at [541, 230] on div at bounding box center [441, 236] width 209 height 24
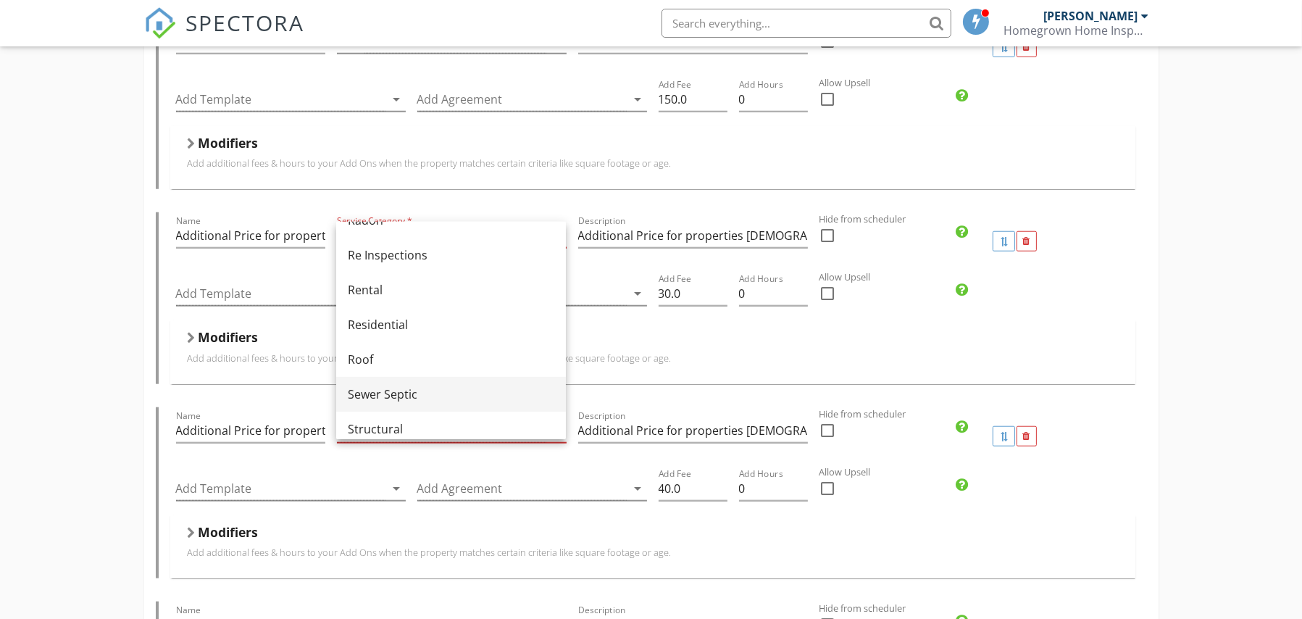
scroll to position [628, 0]
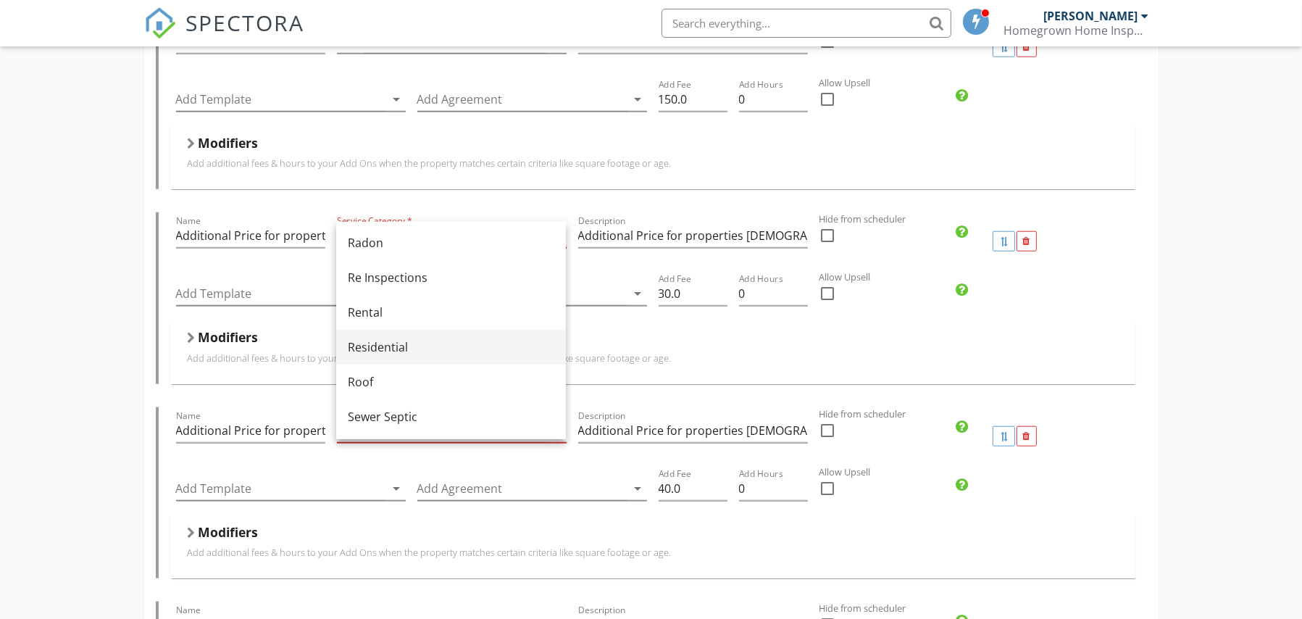
click at [422, 343] on div "Residential" at bounding box center [451, 346] width 206 height 17
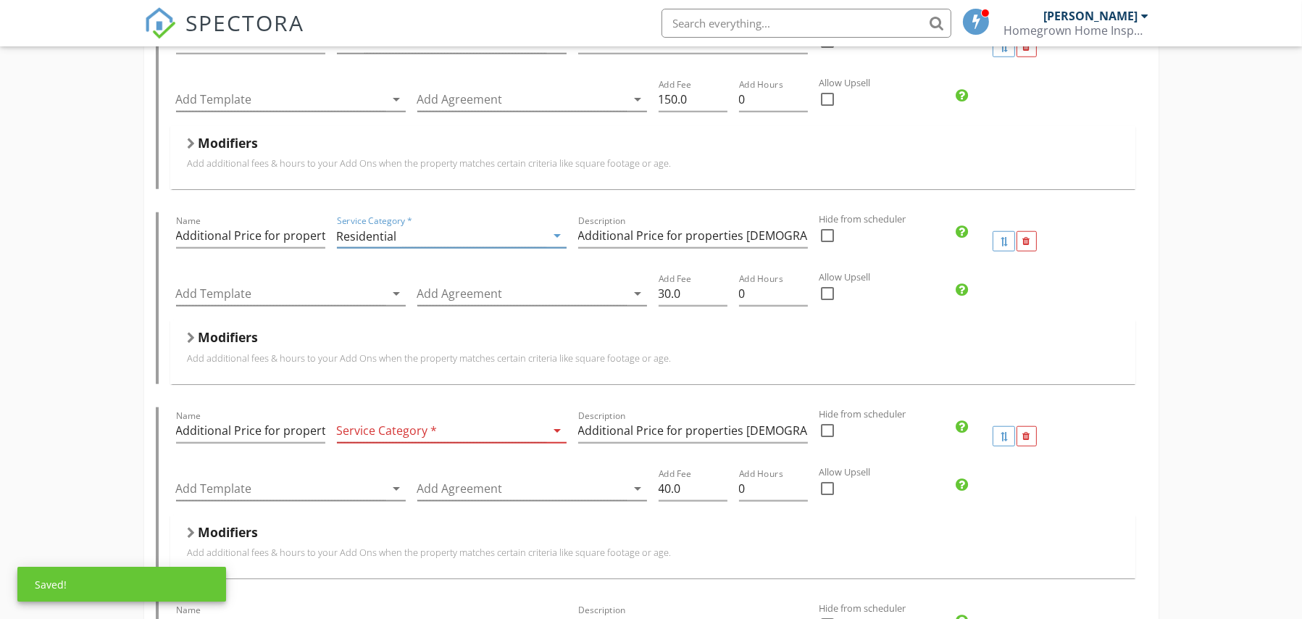
click at [487, 425] on div at bounding box center [441, 431] width 209 height 24
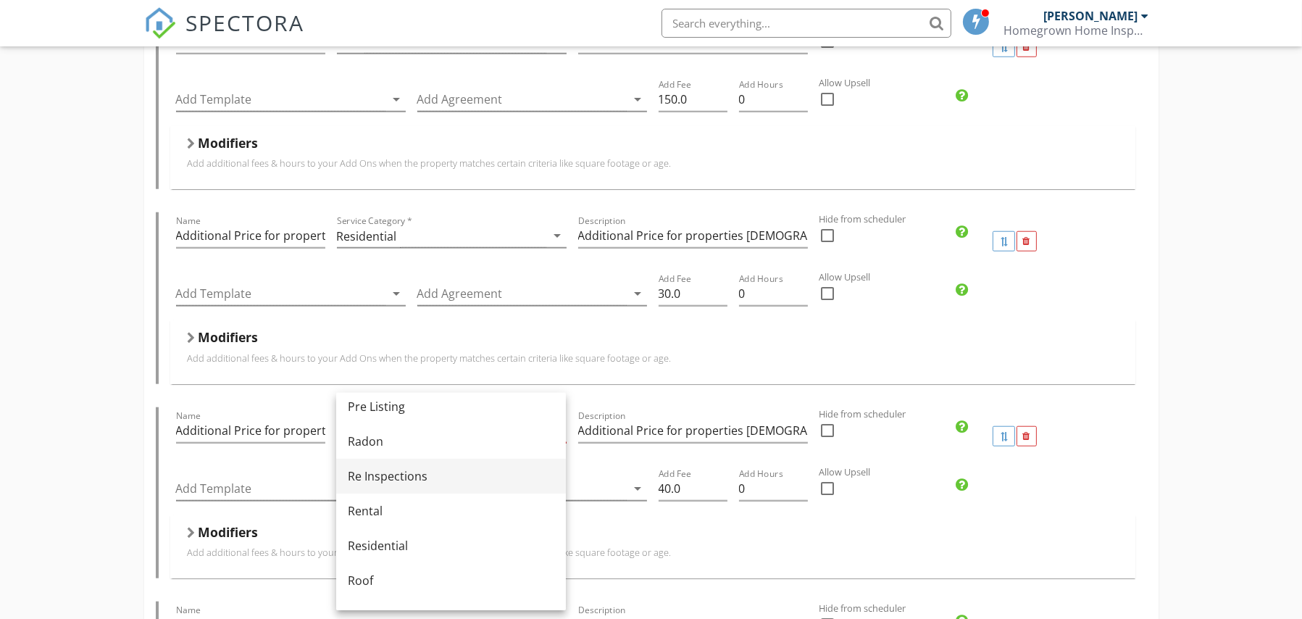
scroll to position [642, 0]
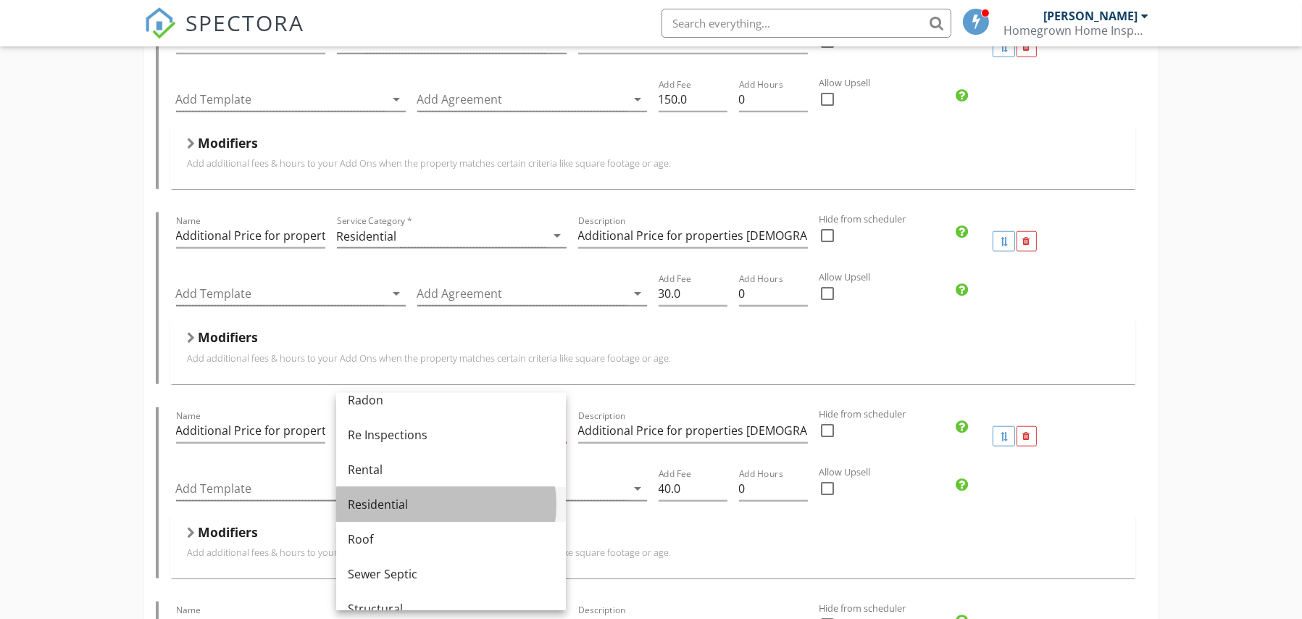
click at [399, 505] on div "Residential" at bounding box center [451, 503] width 206 height 17
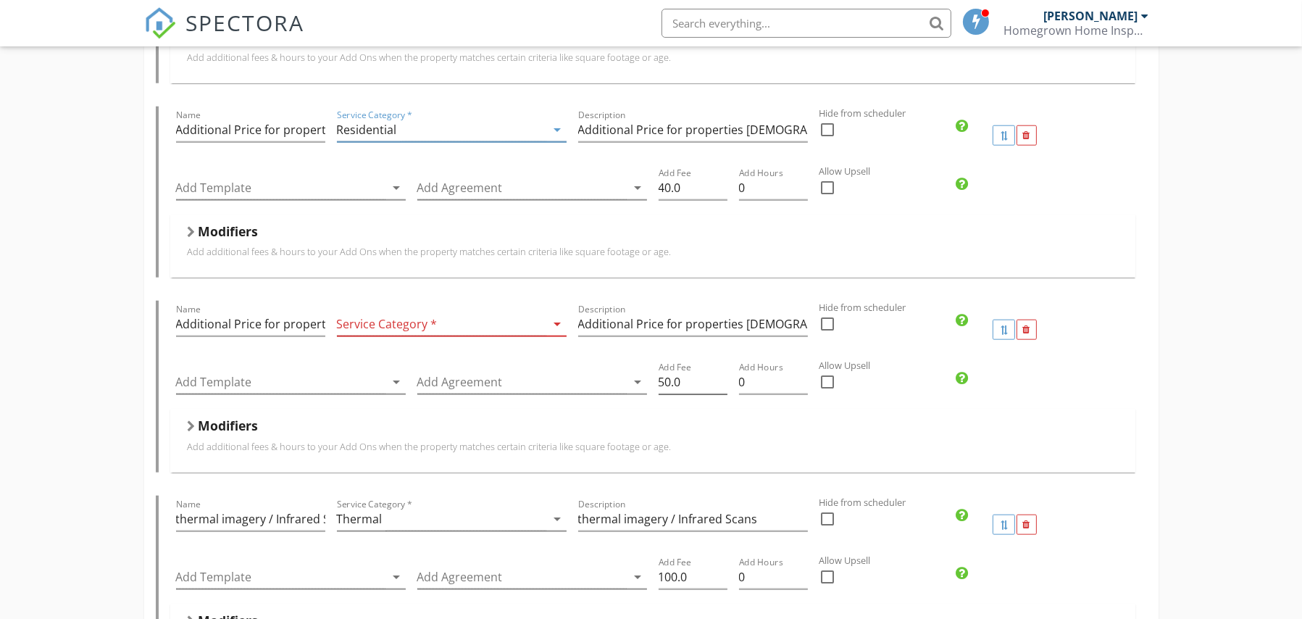
scroll to position [2318, 0]
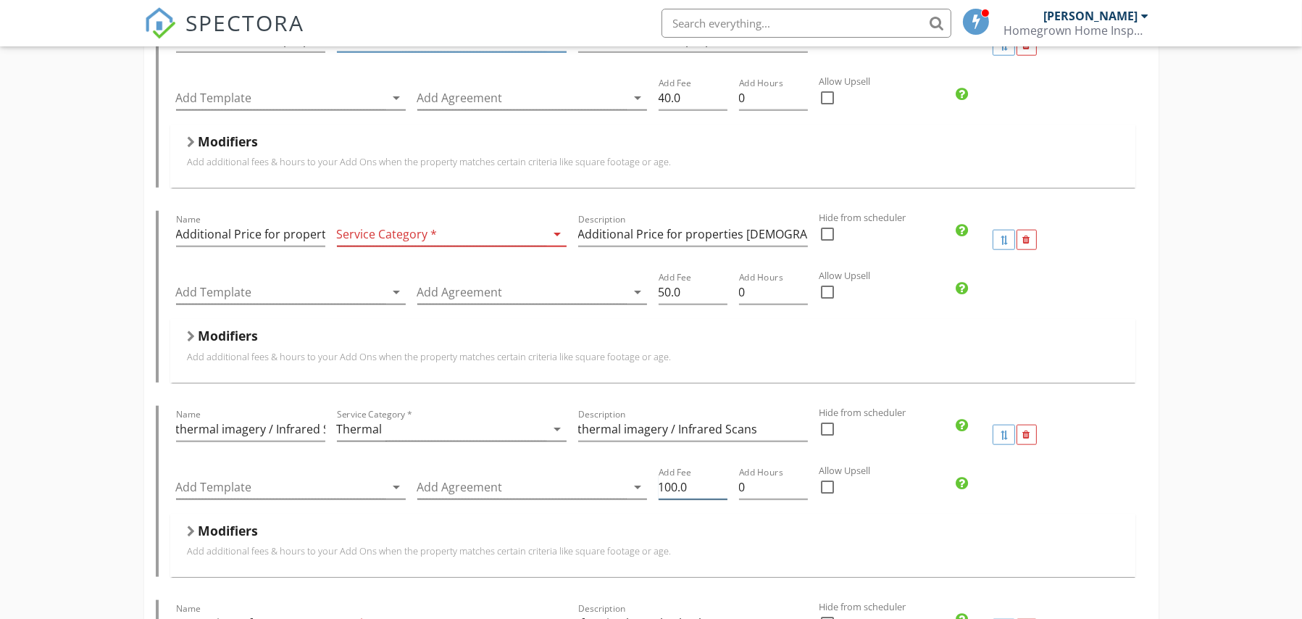
click at [695, 485] on input "100.0" at bounding box center [692, 487] width 69 height 24
click at [719, 484] on input "99.99" at bounding box center [692, 487] width 69 height 24
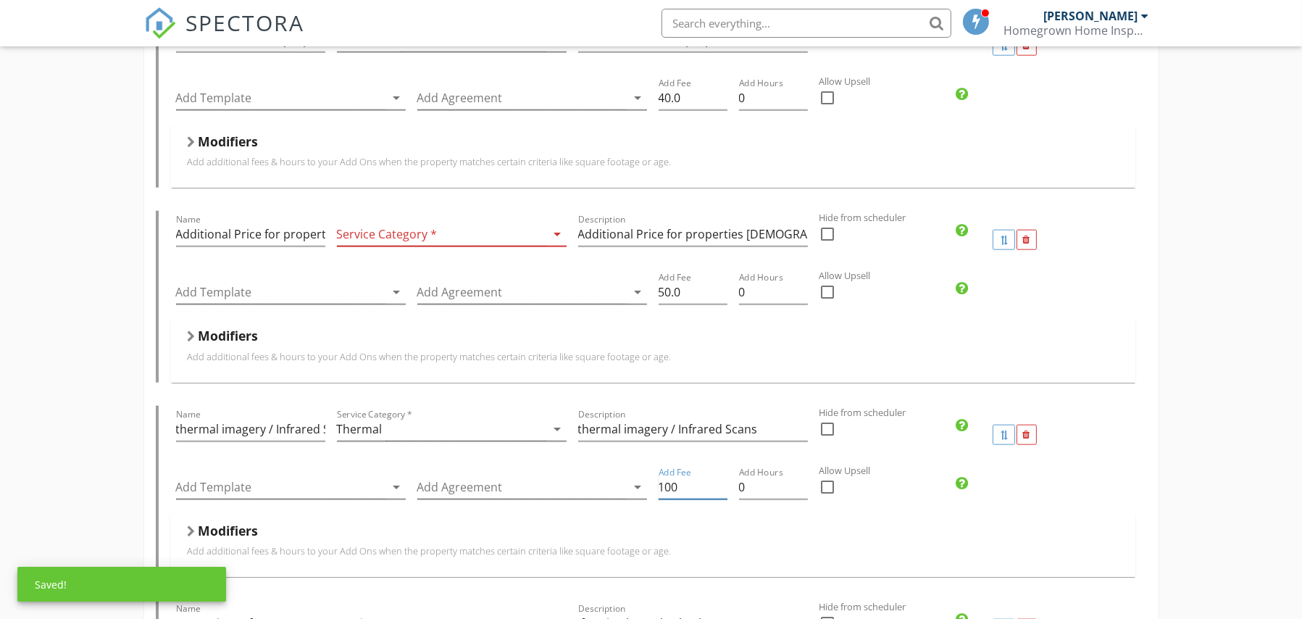
click at [721, 479] on input "100" at bounding box center [692, 487] width 69 height 24
click at [696, 485] on input "100" at bounding box center [692, 487] width 69 height 24
type input "150"
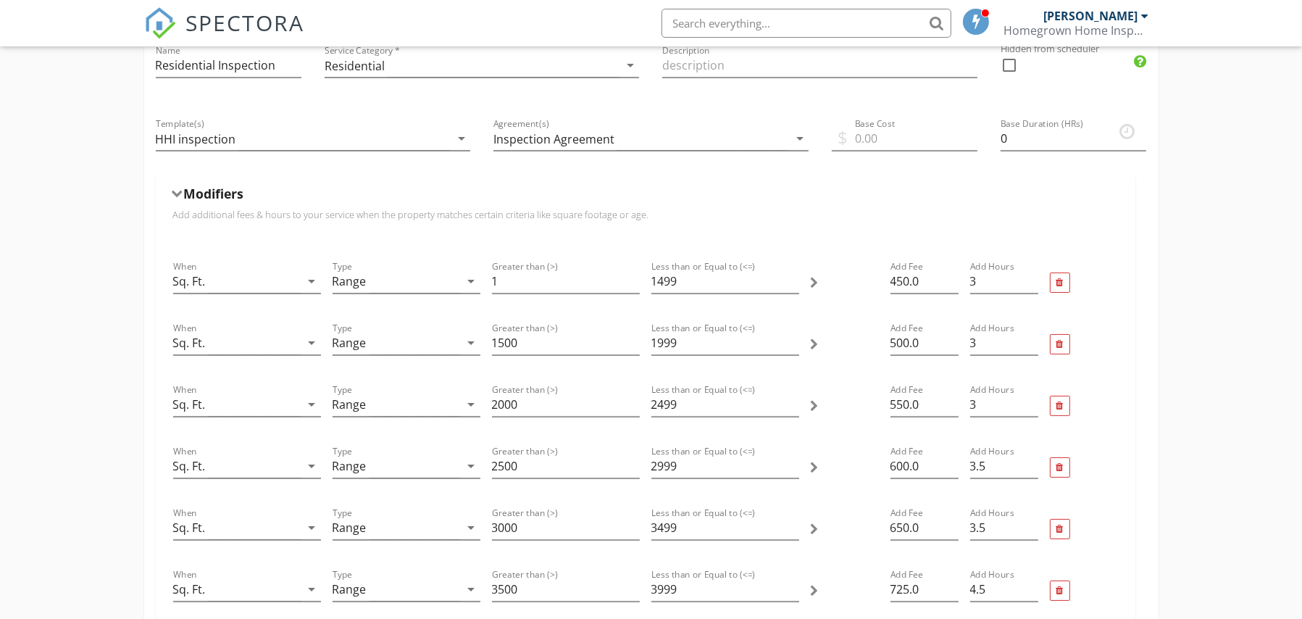
scroll to position [0, 0]
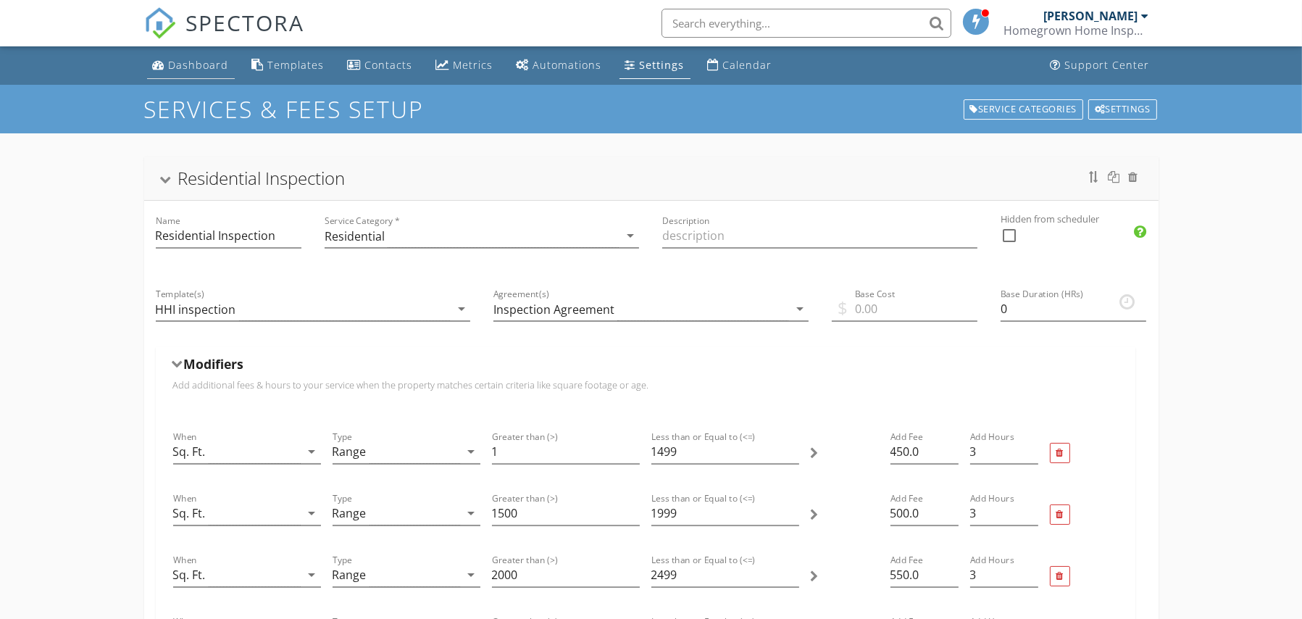
click at [202, 71] on div "Dashboard" at bounding box center [199, 65] width 60 height 14
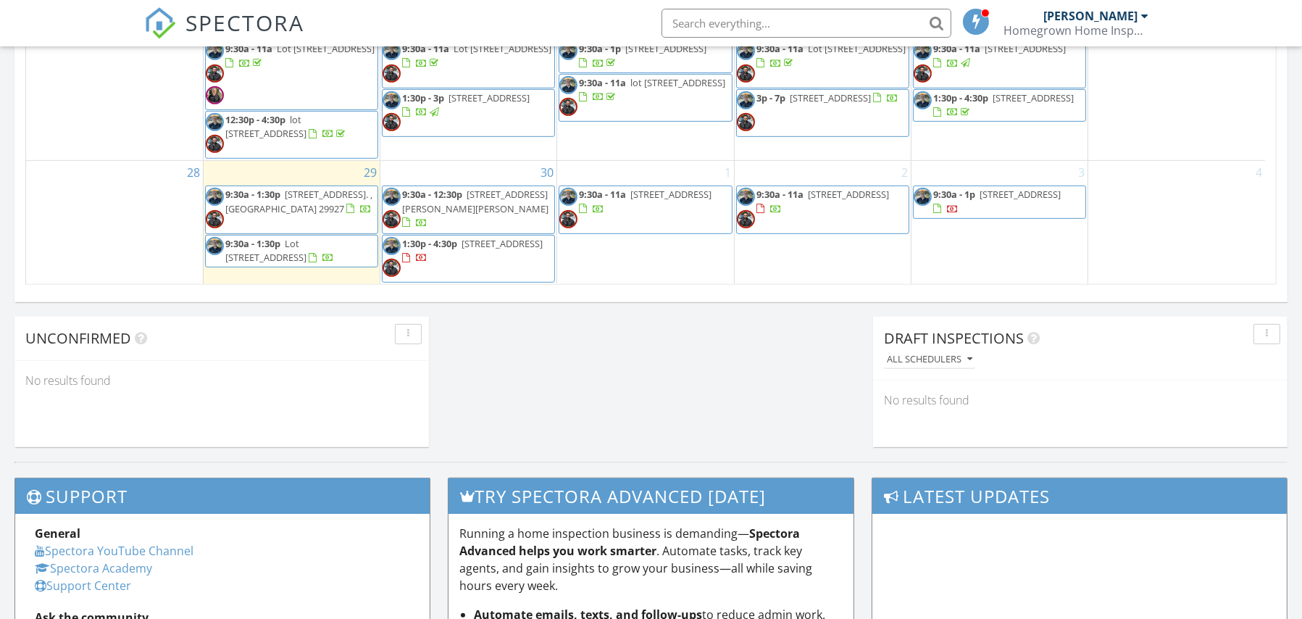
scroll to position [1047, 0]
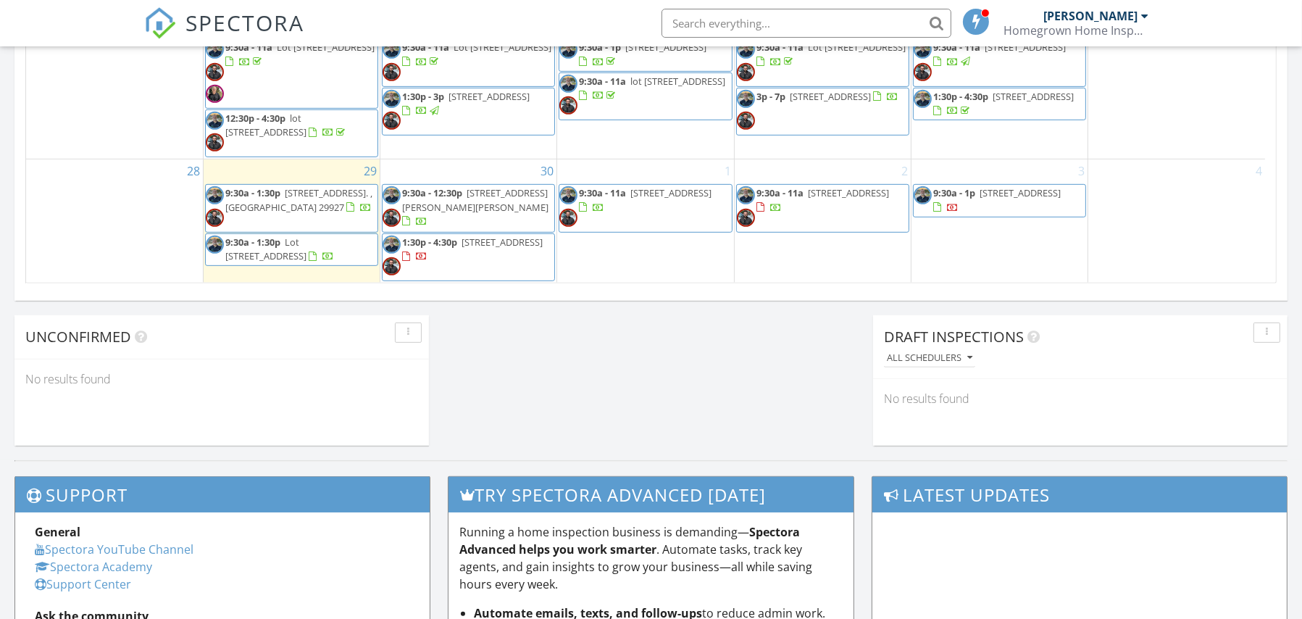
click at [420, 219] on span "9:30a - 12:30p [STREET_ADDRESS][PERSON_NAME][PERSON_NAME]" at bounding box center [468, 207] width 172 height 43
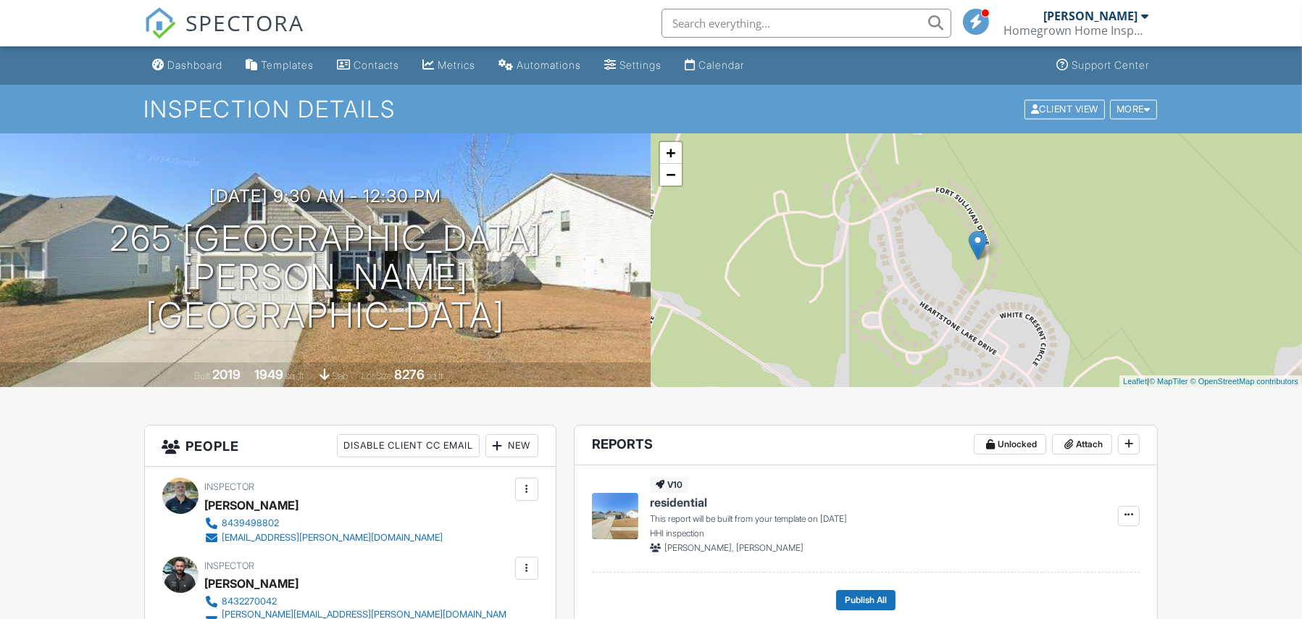
click at [1147, 12] on div at bounding box center [1144, 16] width 7 height 12
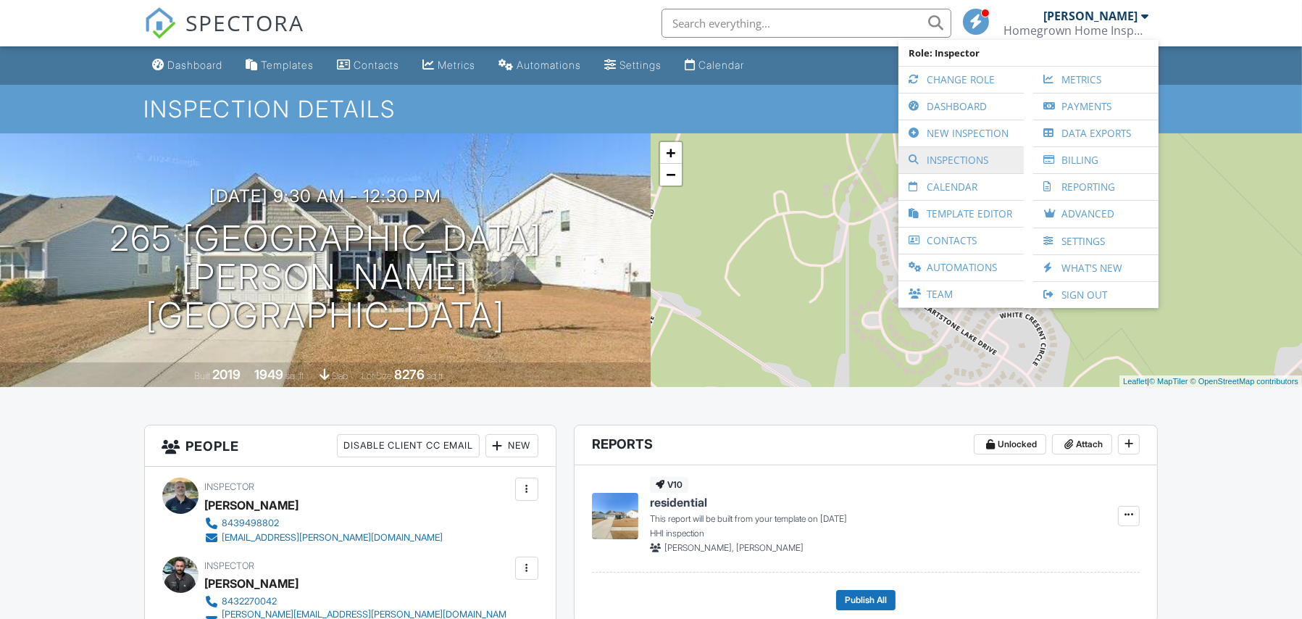
click at [970, 159] on link "Inspections" at bounding box center [960, 160] width 111 height 26
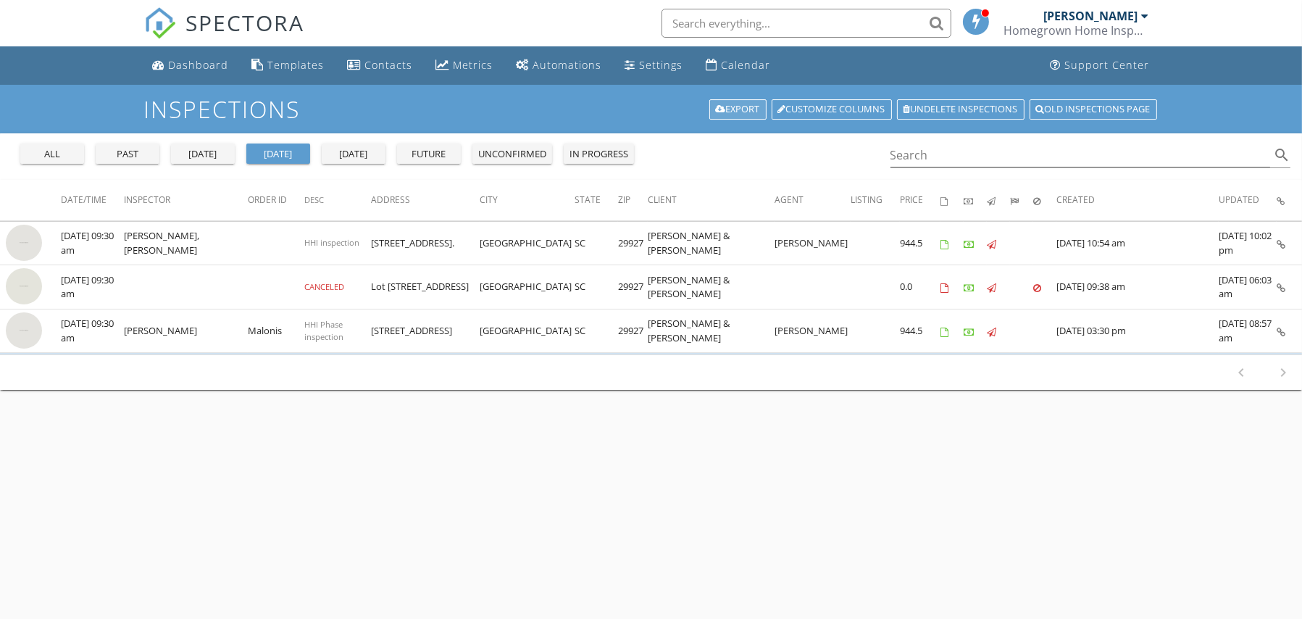
click at [734, 109] on link "Export" at bounding box center [737, 109] width 57 height 20
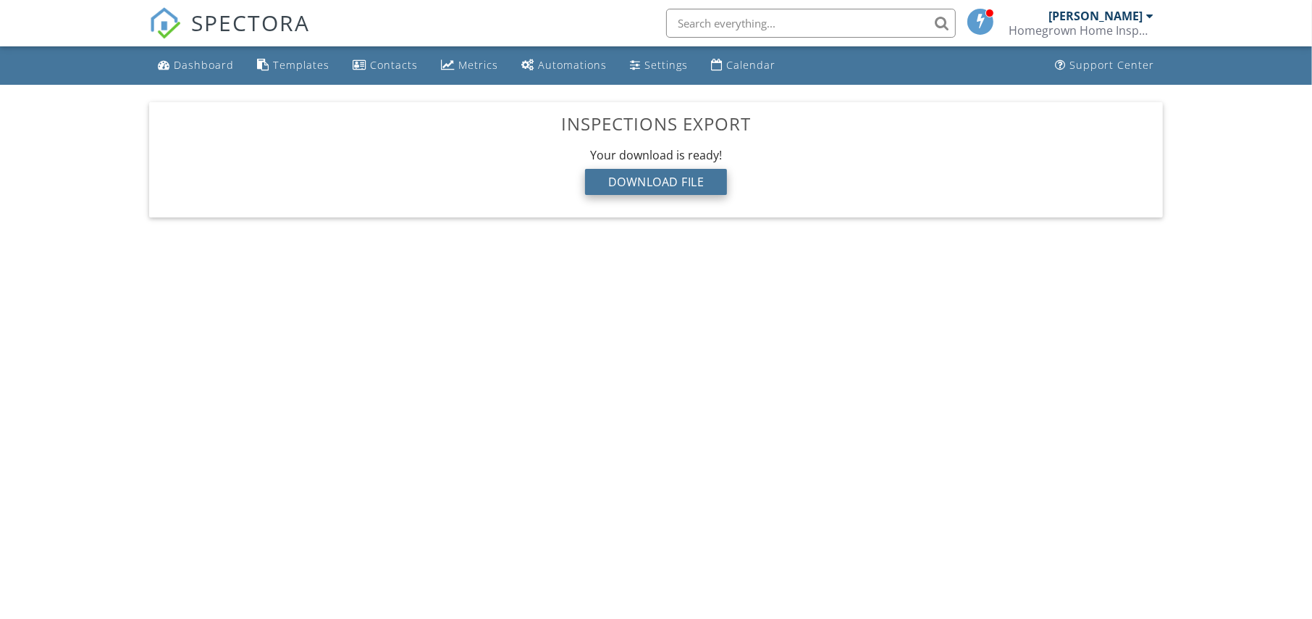
click at [661, 182] on div "Download File" at bounding box center [656, 182] width 143 height 26
